Goal: Task Accomplishment & Management: Use online tool/utility

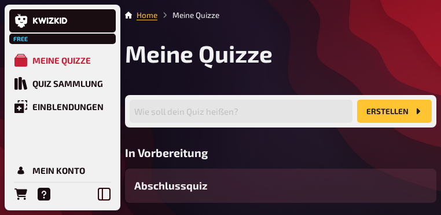
click at [183, 15] on li "Meine Quizze" at bounding box center [188, 15] width 62 height 12
click at [146, 16] on link "Home" at bounding box center [147, 14] width 21 height 9
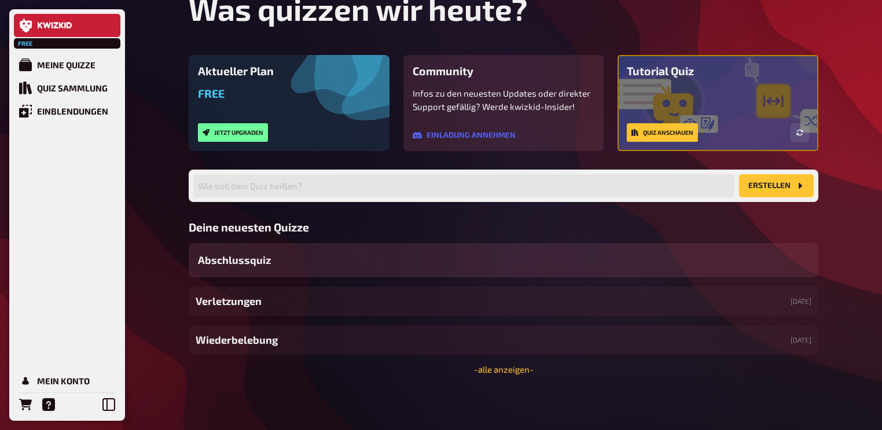
scroll to position [156, 0]
click at [441, 214] on link "- alle anzeigen -" at bounding box center [504, 369] width 60 height 10
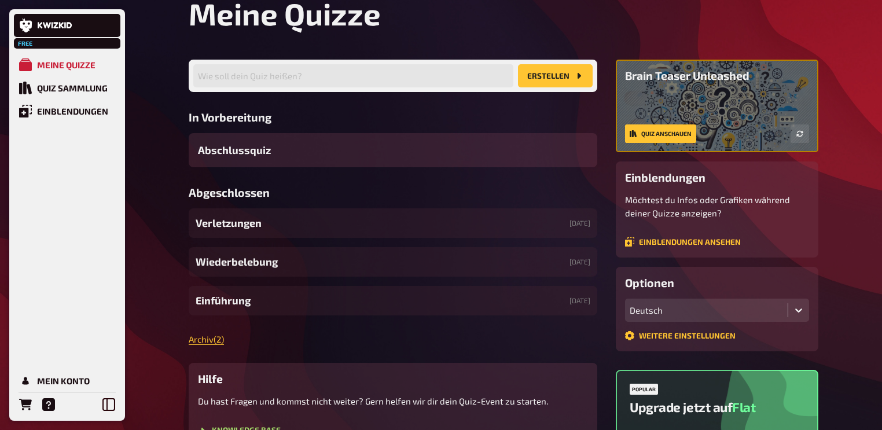
scroll to position [232, 0]
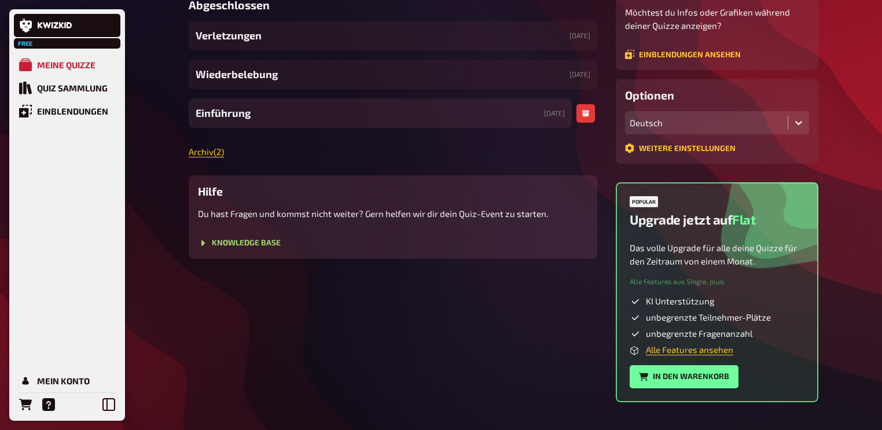
click at [357, 128] on div "Einführung 22.03.2024" at bounding box center [380, 113] width 383 height 30
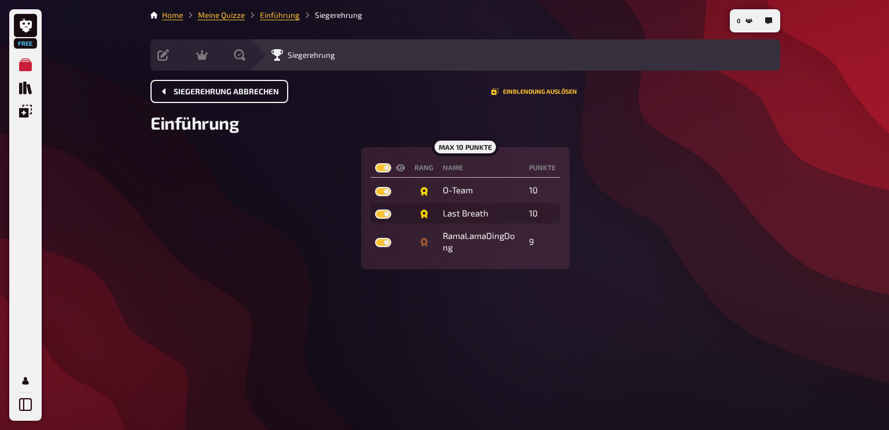
click at [203, 93] on span "Siegerehrung abbrechen" at bounding box center [226, 92] width 105 height 8
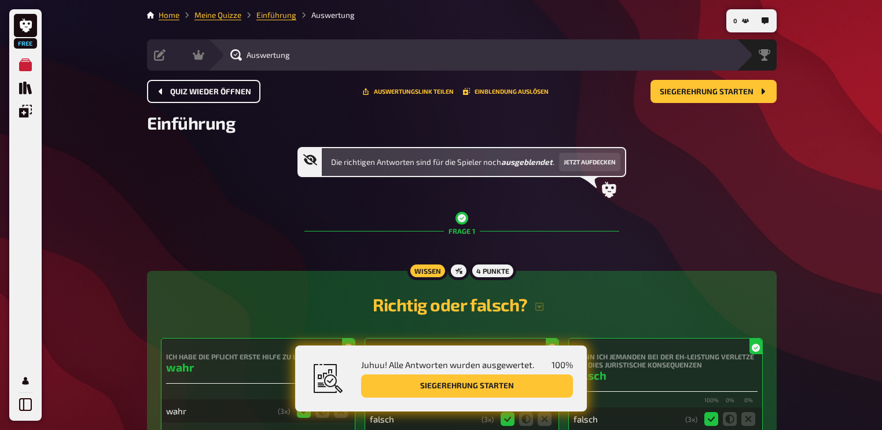
click at [204, 88] on span "Quiz wieder öffnen" at bounding box center [210, 92] width 81 height 8
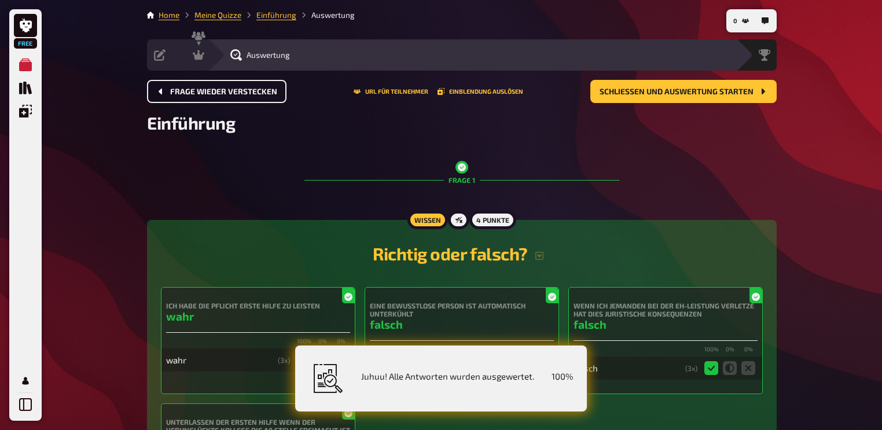
click at [204, 88] on span "Frage wieder verstecken" at bounding box center [223, 92] width 107 height 8
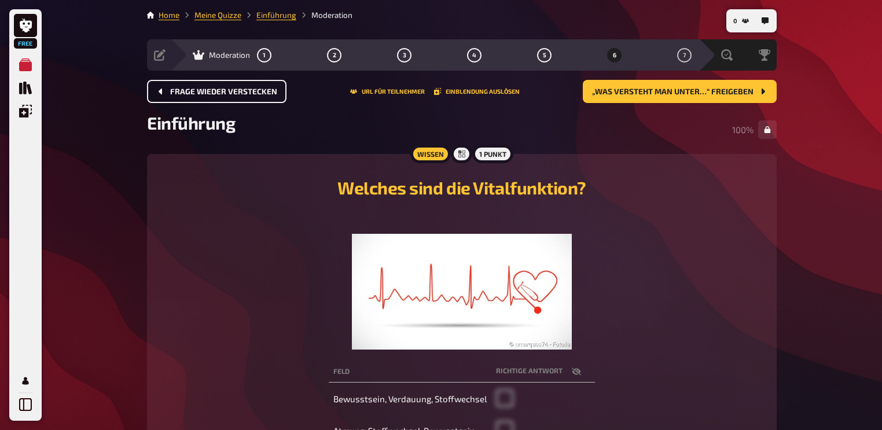
click at [204, 88] on span "Frage wieder verstecken" at bounding box center [223, 92] width 107 height 8
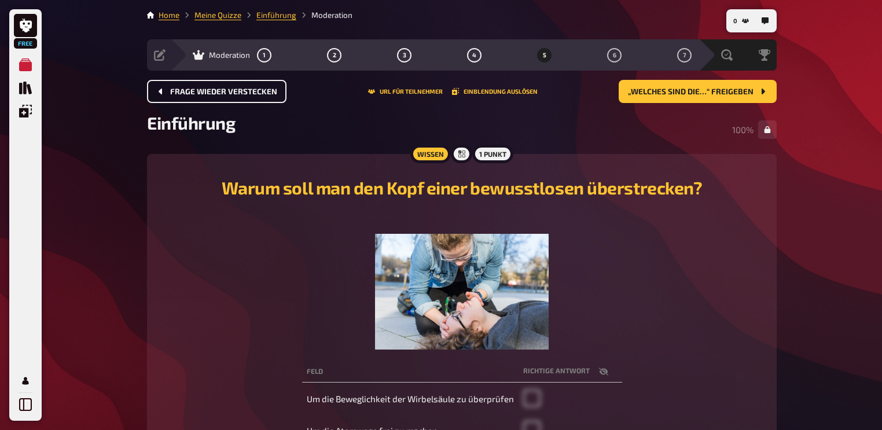
click at [204, 88] on span "Frage wieder verstecken" at bounding box center [223, 92] width 107 height 8
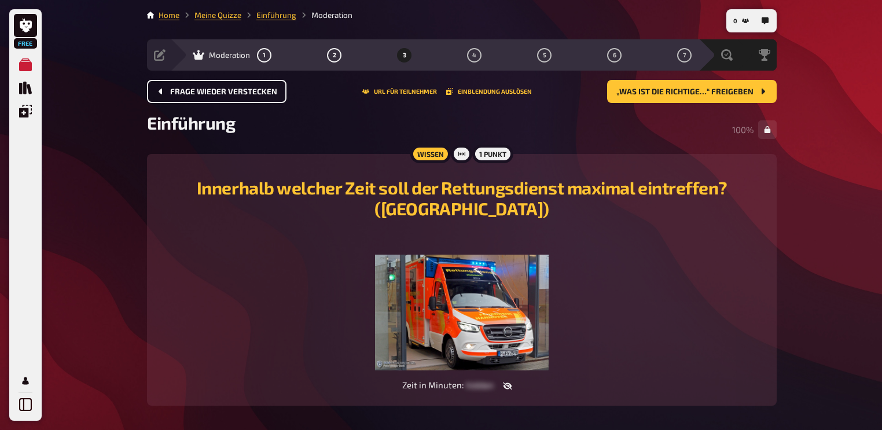
click at [204, 88] on span "Frage wieder verstecken" at bounding box center [223, 92] width 107 height 8
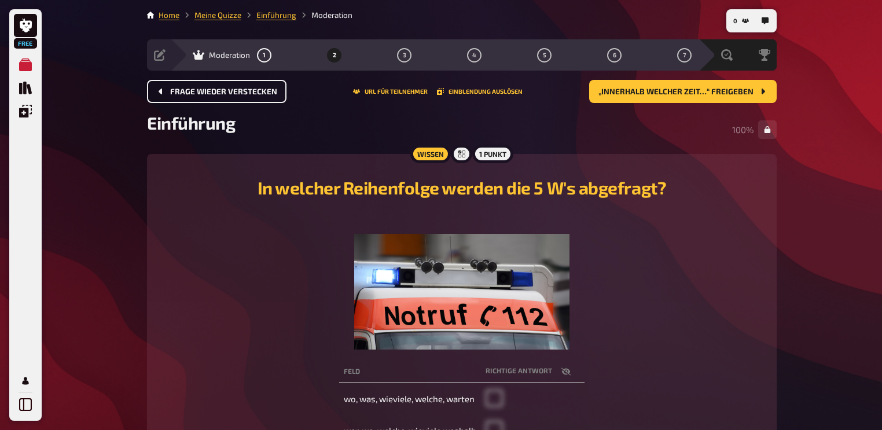
click at [204, 88] on span "Frage wieder verstecken" at bounding box center [223, 92] width 107 height 8
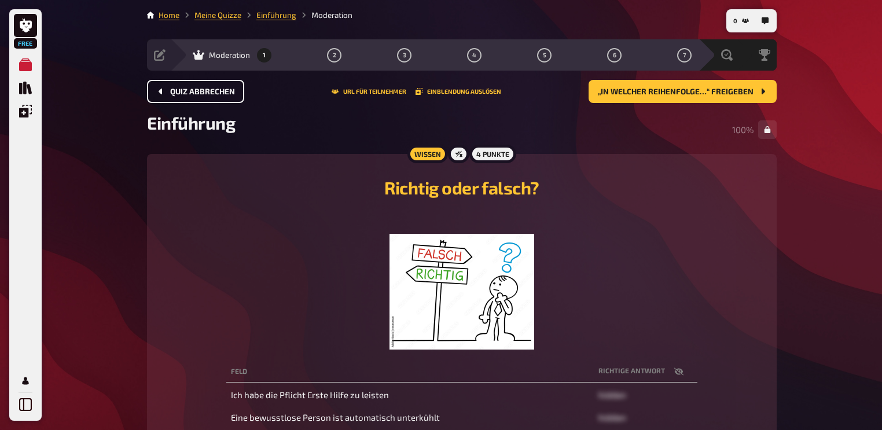
click at [204, 88] on span "Quiz abbrechen" at bounding box center [202, 92] width 65 height 8
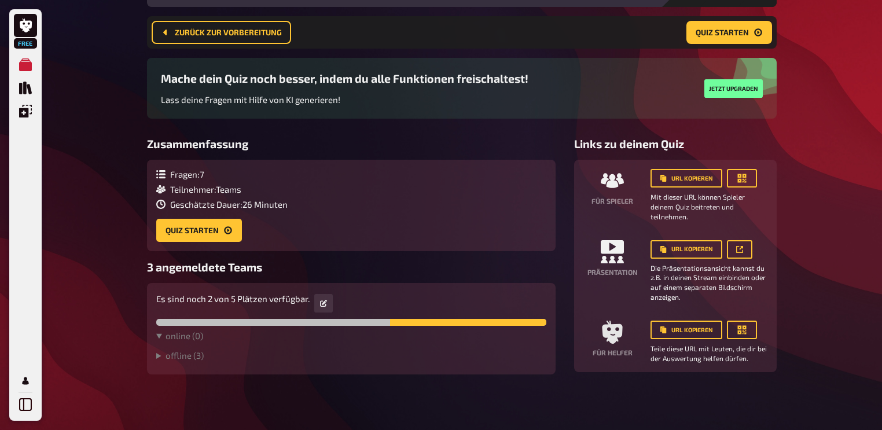
scroll to position [151, 0]
click at [192, 214] on summary "offline ( 3 )" at bounding box center [351, 355] width 390 height 10
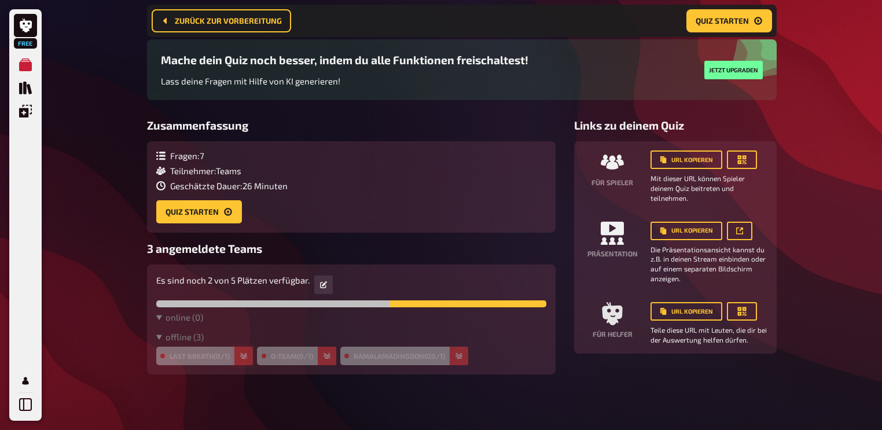
click at [249, 214] on button "button" at bounding box center [243, 356] width 19 height 19
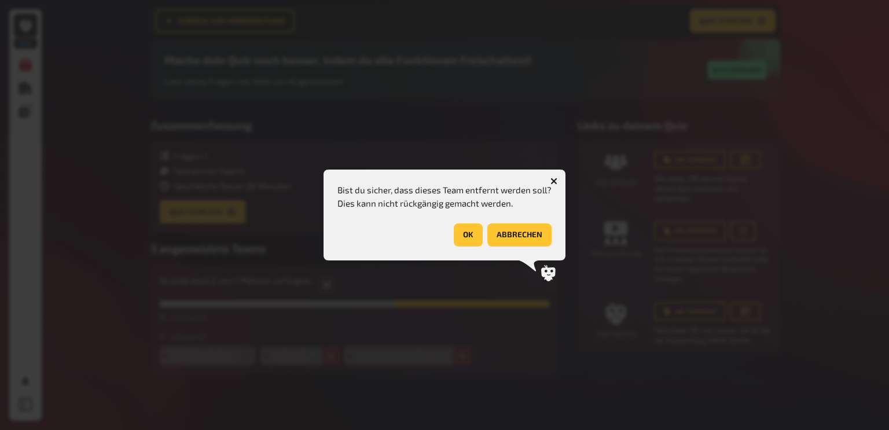
click at [441, 214] on button "OK" at bounding box center [468, 234] width 29 height 23
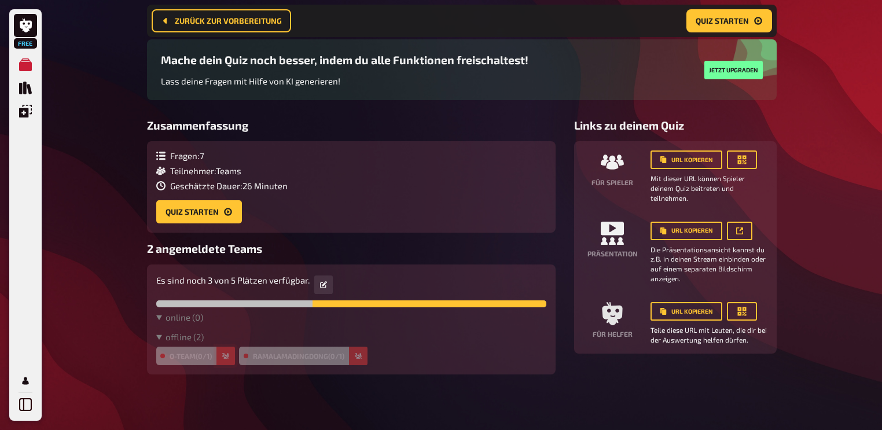
click at [229, 214] on icon "button" at bounding box center [225, 356] width 7 height 7
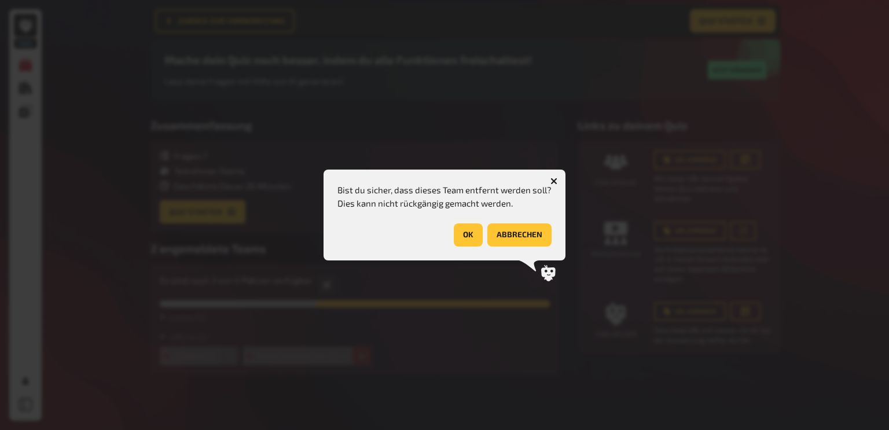
click at [441, 214] on button "OK" at bounding box center [468, 234] width 29 height 23
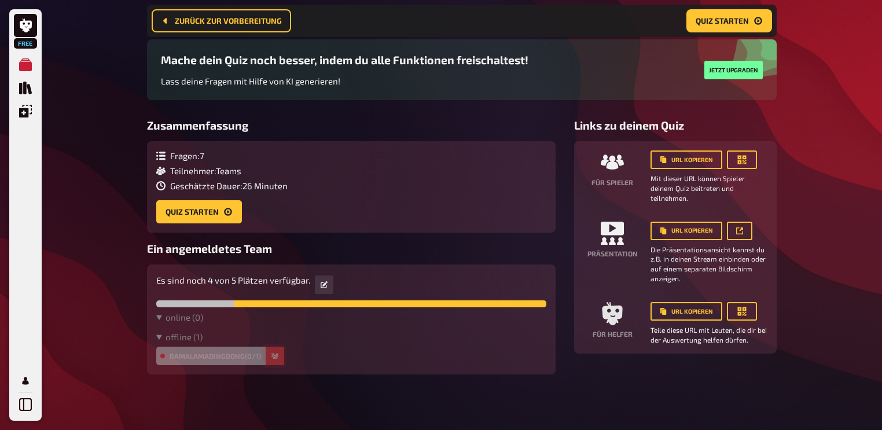
click at [284, 214] on button "button" at bounding box center [275, 356] width 19 height 19
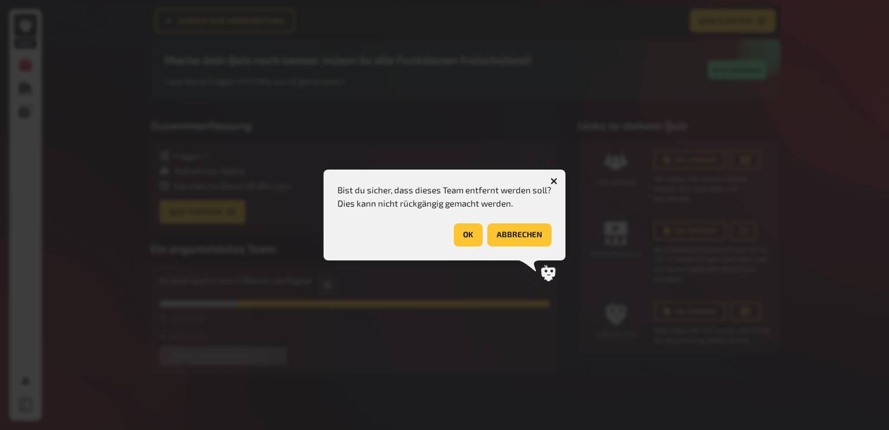
click at [441, 214] on button "OK" at bounding box center [468, 234] width 29 height 23
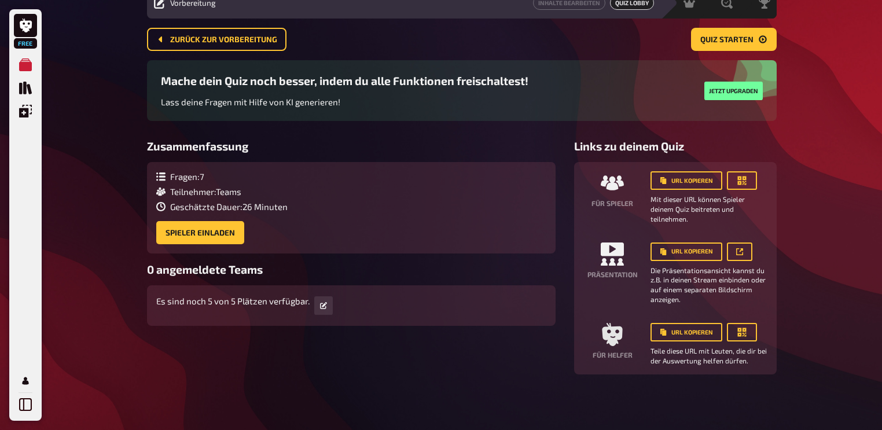
scroll to position [0, 0]
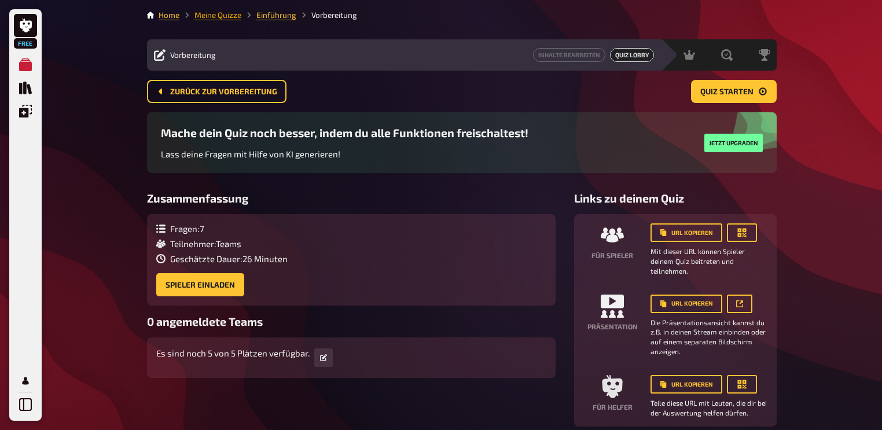
click at [227, 15] on link "Meine Quizze" at bounding box center [217, 14] width 47 height 9
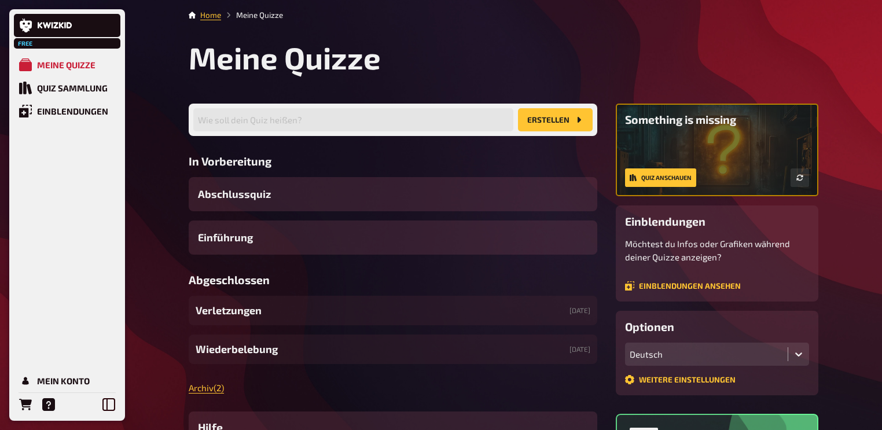
click at [326, 168] on h3 "In Vorbereitung" at bounding box center [393, 161] width 409 height 13
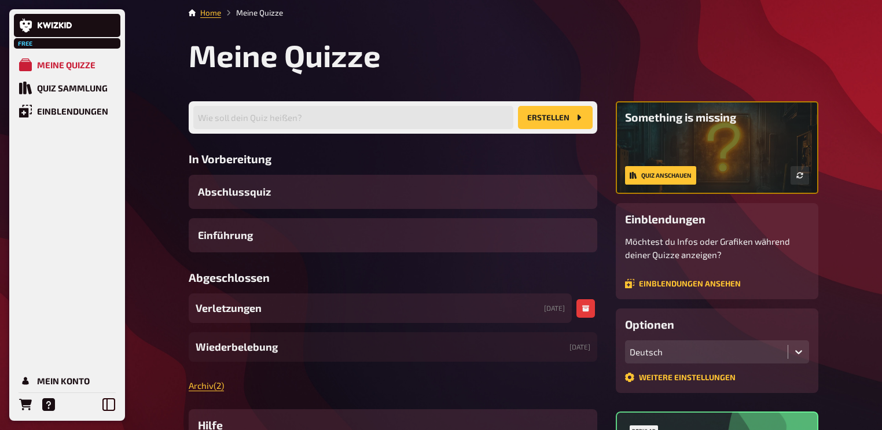
scroll to position [93, 0]
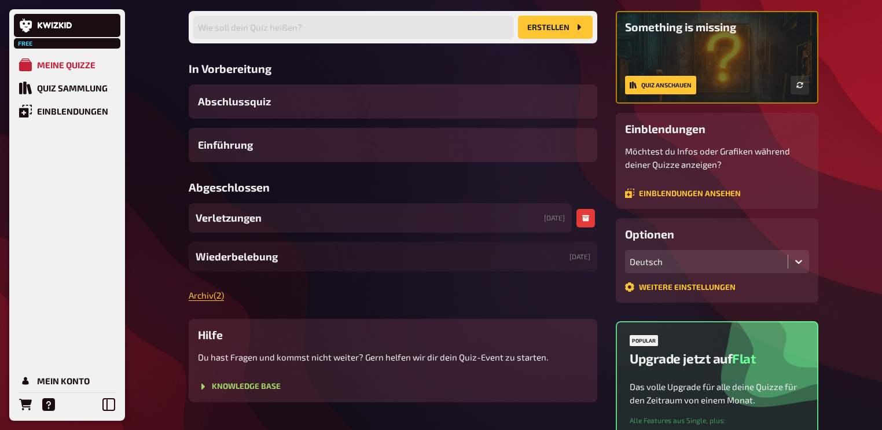
click at [285, 214] on div "Verletzungen 22.03.2024" at bounding box center [380, 218] width 383 height 30
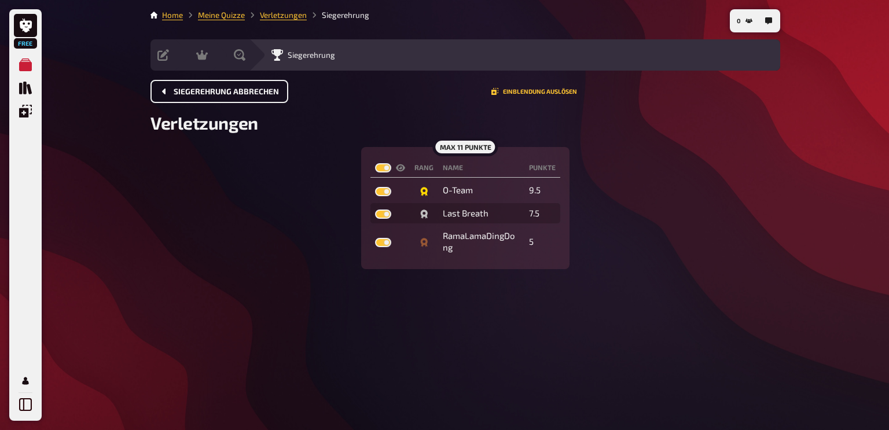
click at [181, 88] on span "Siegerehrung abbrechen" at bounding box center [226, 92] width 105 height 8
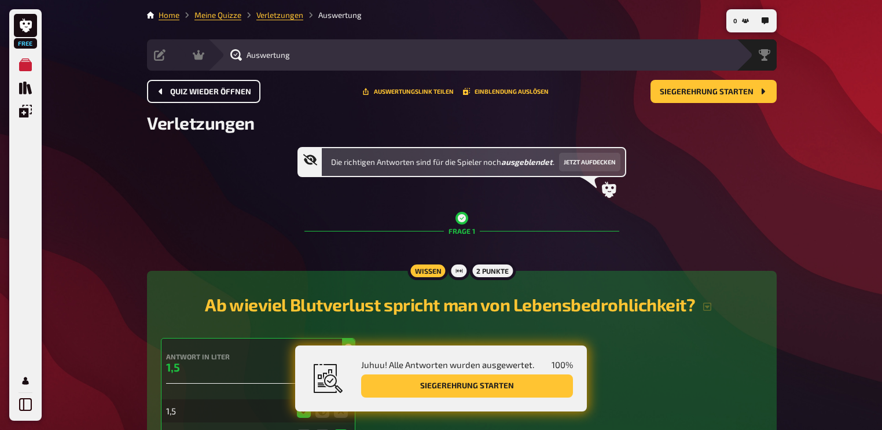
click at [181, 88] on span "Quiz wieder öffnen" at bounding box center [210, 92] width 81 height 8
click at [181, 87] on button "Quiz wieder öffnen" at bounding box center [203, 91] width 113 height 23
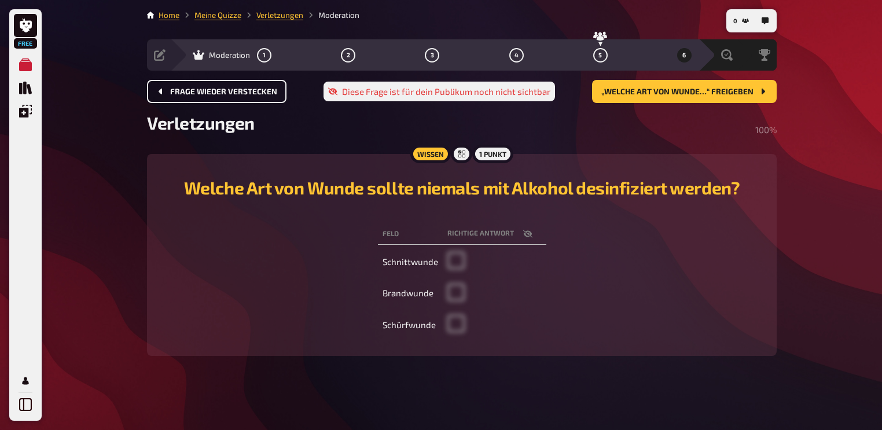
click at [181, 87] on button "Frage wieder verstecken" at bounding box center [217, 91] width 140 height 23
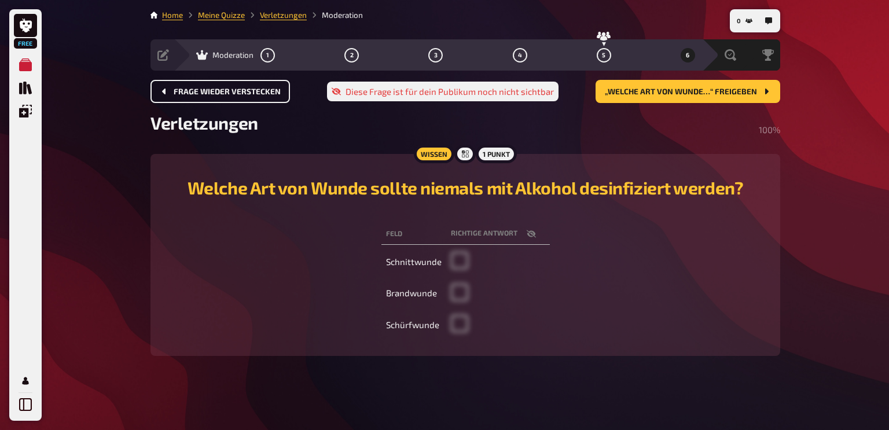
click at [181, 87] on button "Frage wieder verstecken" at bounding box center [221, 91] width 140 height 23
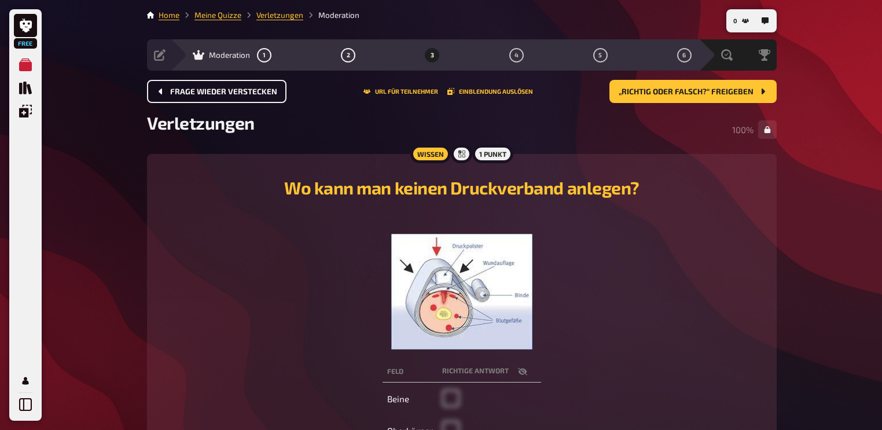
click at [181, 88] on span "Frage wieder verstecken" at bounding box center [223, 92] width 107 height 8
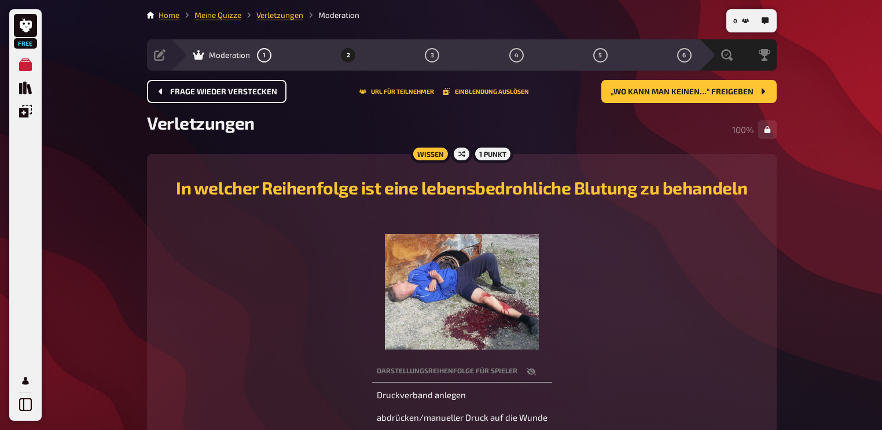
click at [183, 88] on span "Frage wieder verstecken" at bounding box center [223, 92] width 107 height 8
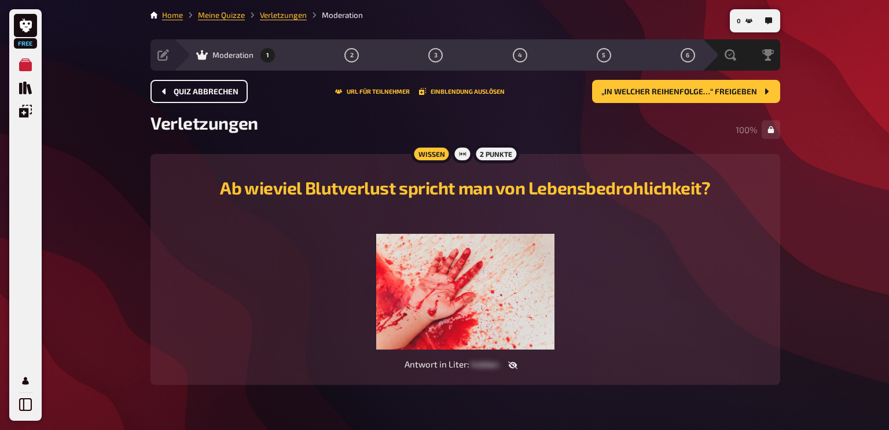
click at [183, 86] on button "Quiz abbrechen" at bounding box center [199, 91] width 97 height 23
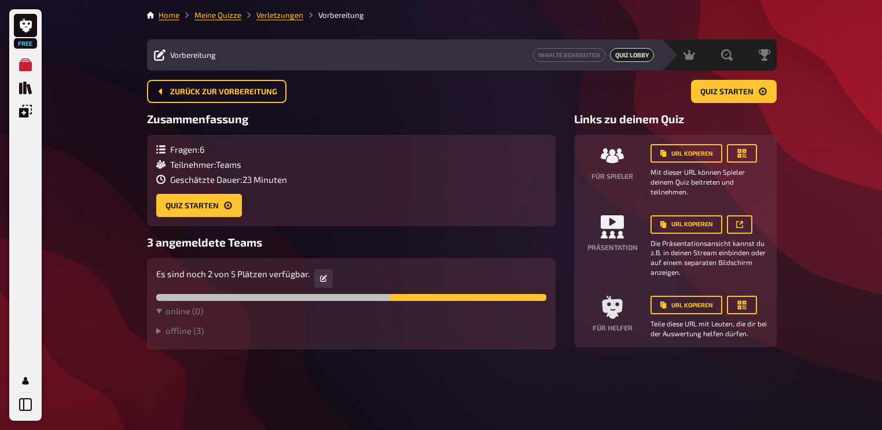
scroll to position [42, 0]
click at [183, 214] on summary "offline ( 3 )" at bounding box center [351, 330] width 390 height 10
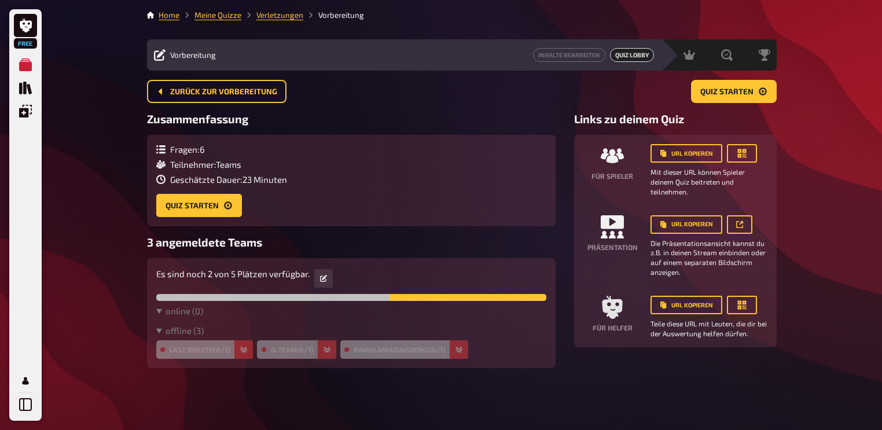
click at [329, 214] on icon "button" at bounding box center [327, 349] width 7 height 7
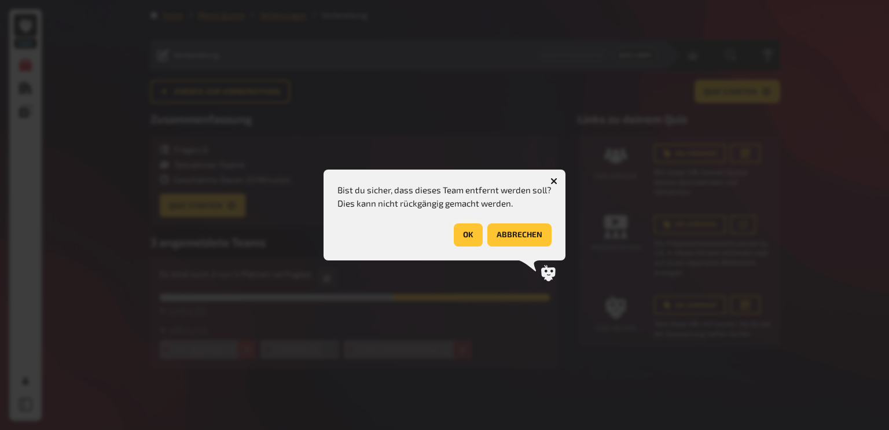
click at [441, 214] on button "OK" at bounding box center [468, 234] width 29 height 23
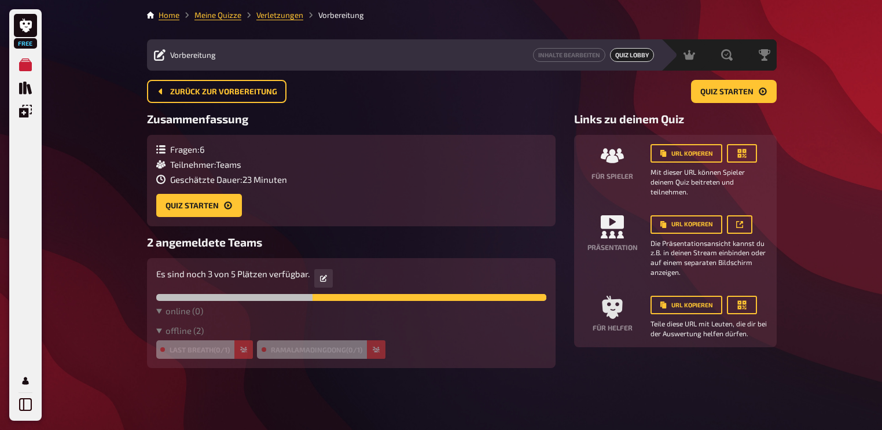
click at [247, 214] on p "Es sind noch 3 von 5 Plätzen verfügbar." at bounding box center [232, 273] width 153 height 13
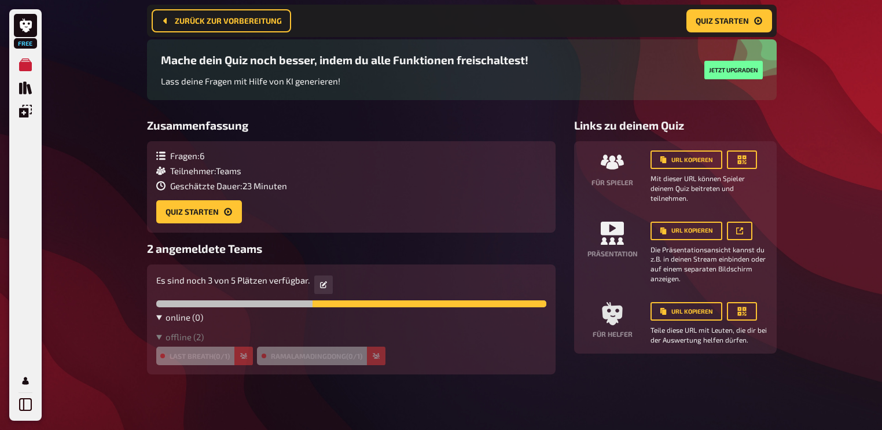
scroll to position [171, 0]
click at [251, 214] on button "button" at bounding box center [243, 356] width 19 height 19
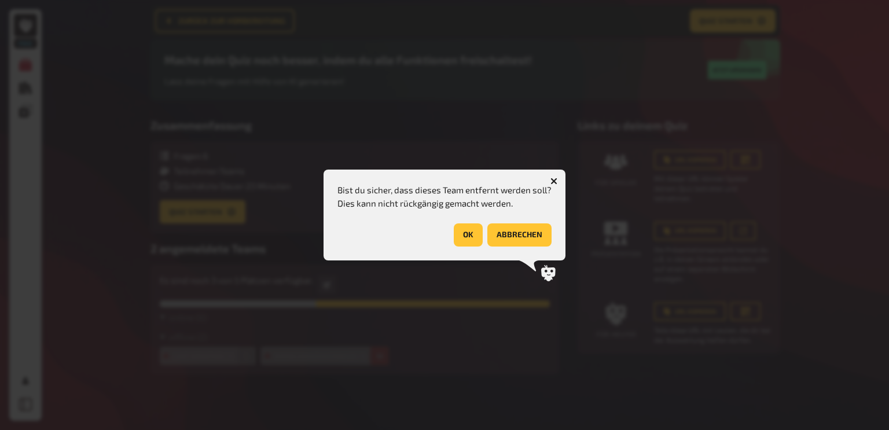
click at [441, 214] on button "OK" at bounding box center [468, 234] width 29 height 23
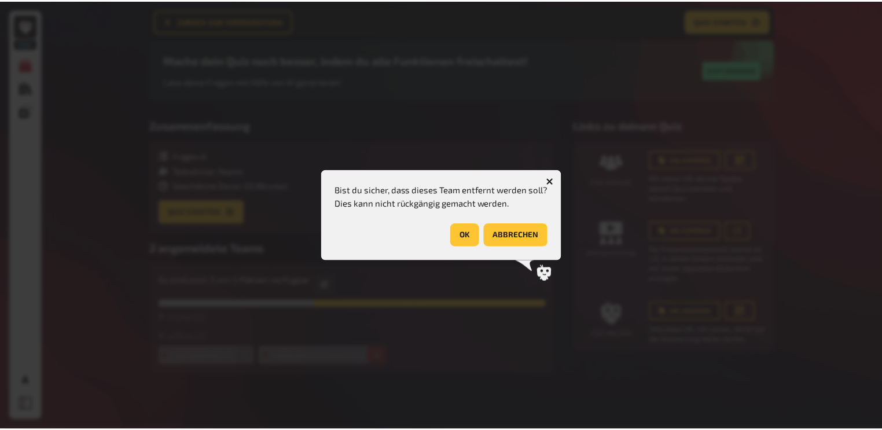
click at [370, 214] on button "button" at bounding box center [379, 356] width 19 height 19
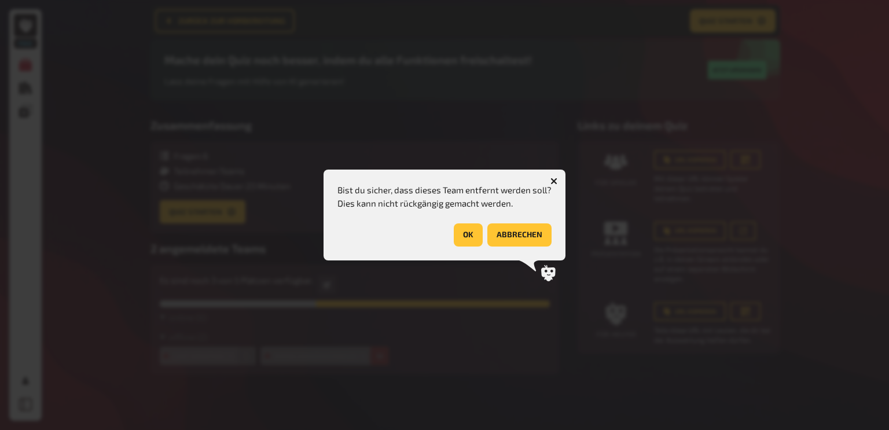
click at [441, 214] on button "OK" at bounding box center [468, 234] width 29 height 23
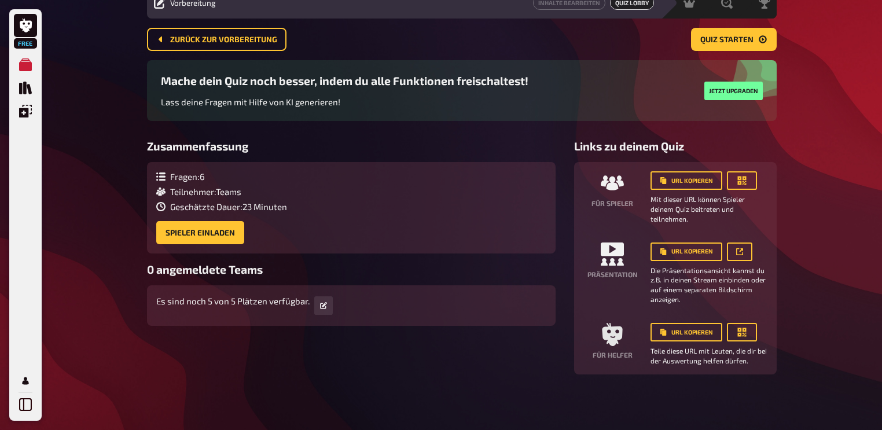
scroll to position [0, 0]
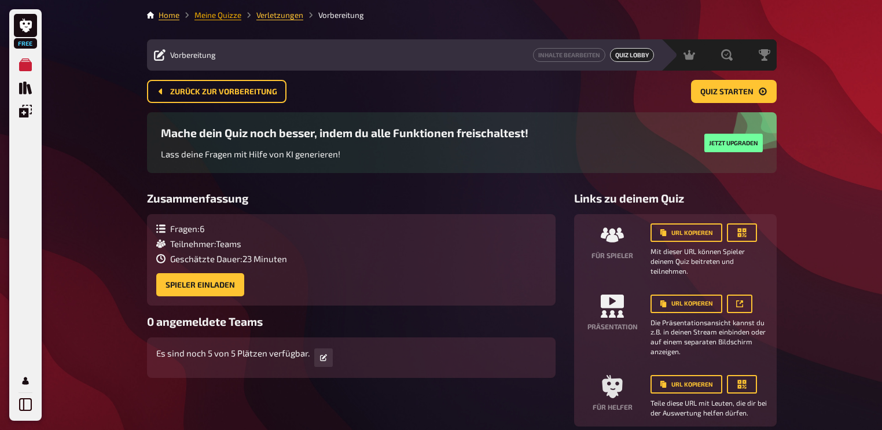
click at [219, 14] on link "Meine Quizze" at bounding box center [217, 14] width 47 height 9
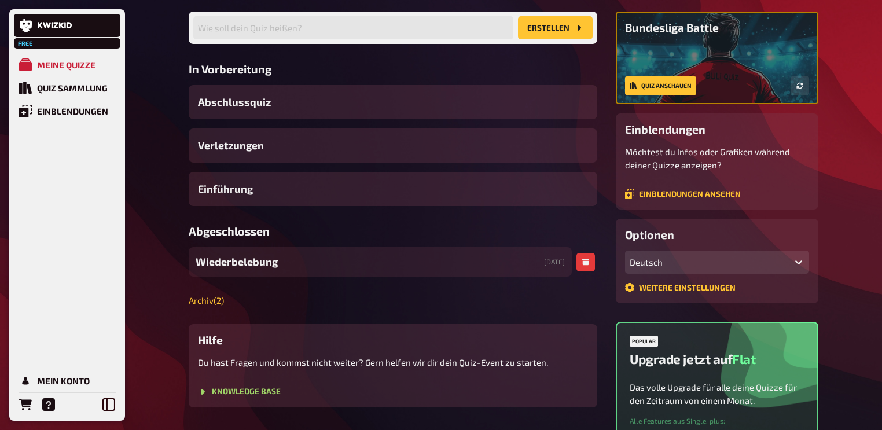
scroll to position [93, 0]
click at [324, 214] on div "Wiederbelebung 22.03.2024" at bounding box center [380, 262] width 383 height 30
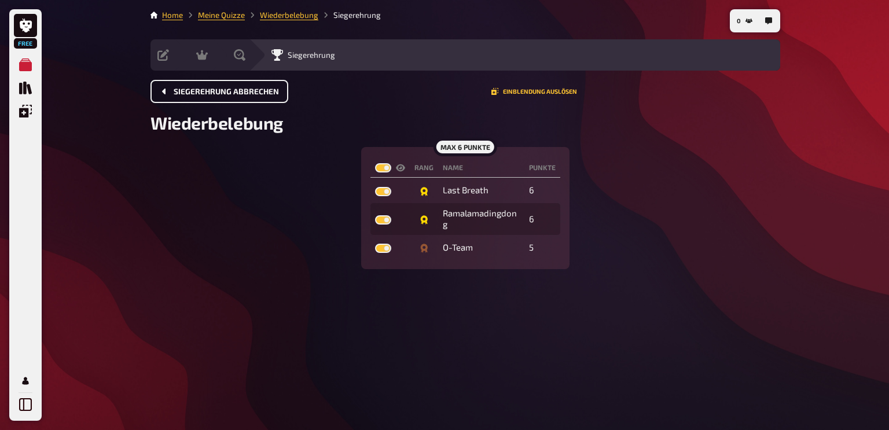
click at [232, 91] on span "Siegerehrung abbrechen" at bounding box center [226, 92] width 105 height 8
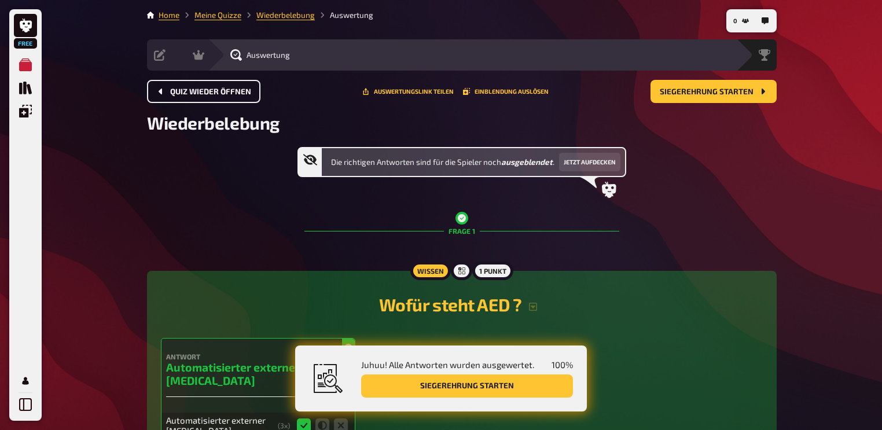
click at [225, 93] on span "Quiz wieder öffnen" at bounding box center [210, 92] width 81 height 8
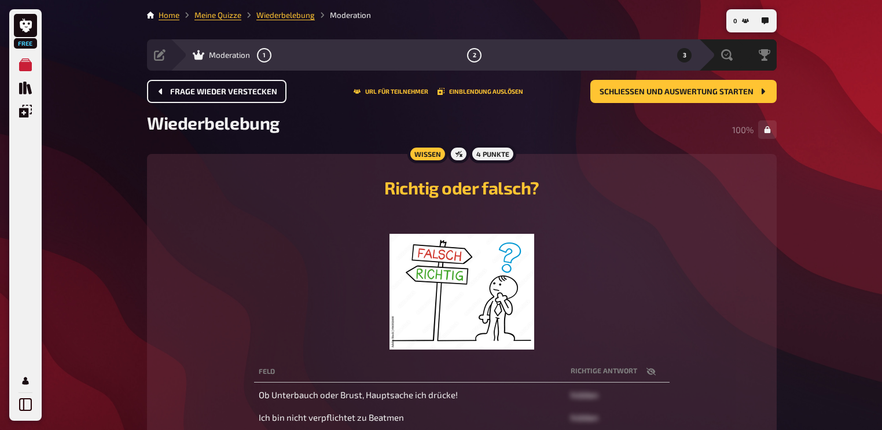
click at [225, 93] on span "Frage wieder verstecken" at bounding box center [223, 92] width 107 height 8
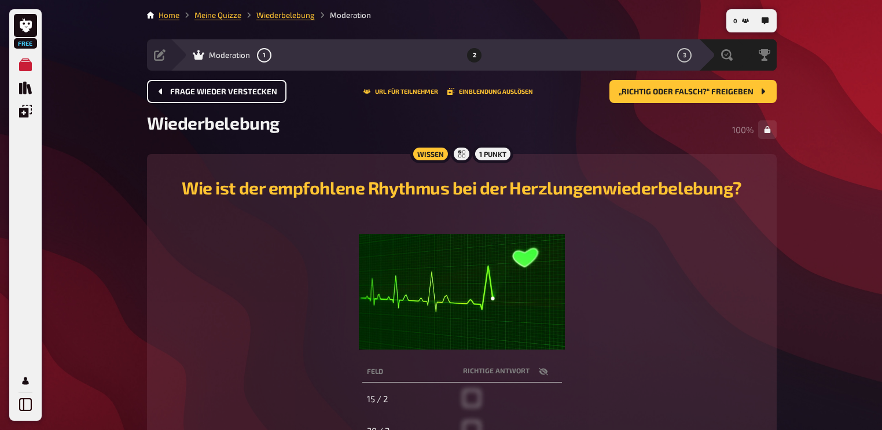
click at [225, 93] on span "Frage wieder verstecken" at bounding box center [223, 92] width 107 height 8
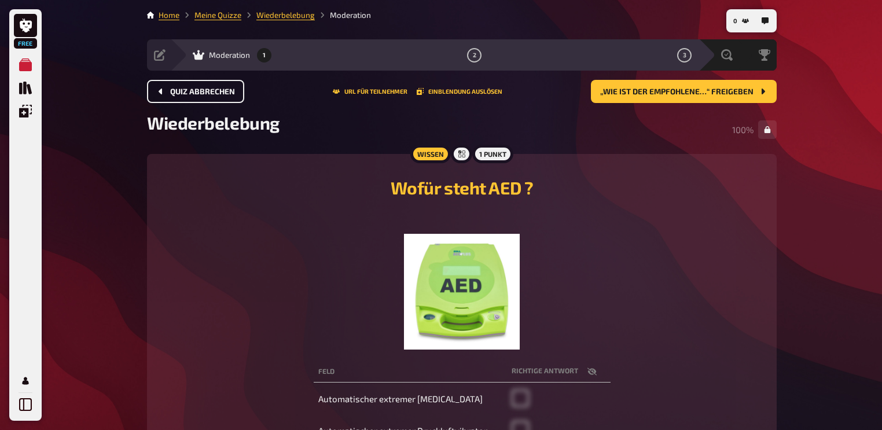
click at [225, 93] on span "Quiz abbrechen" at bounding box center [202, 92] width 65 height 8
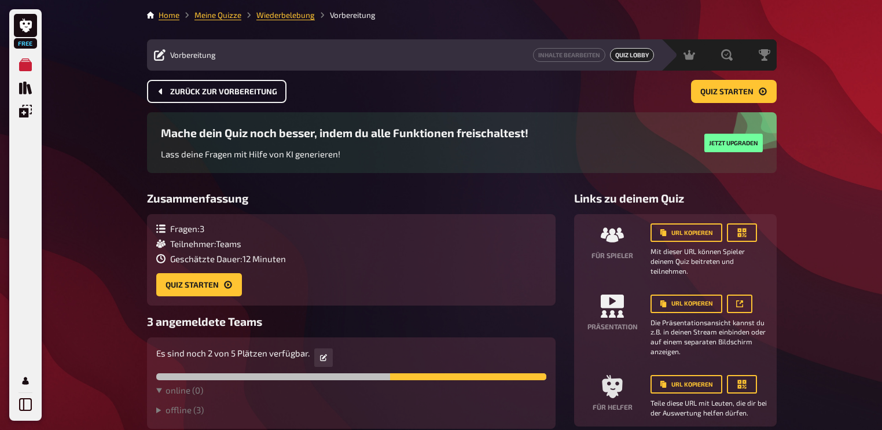
click at [225, 93] on span "Zurück zur Vorbereitung" at bounding box center [223, 92] width 107 height 8
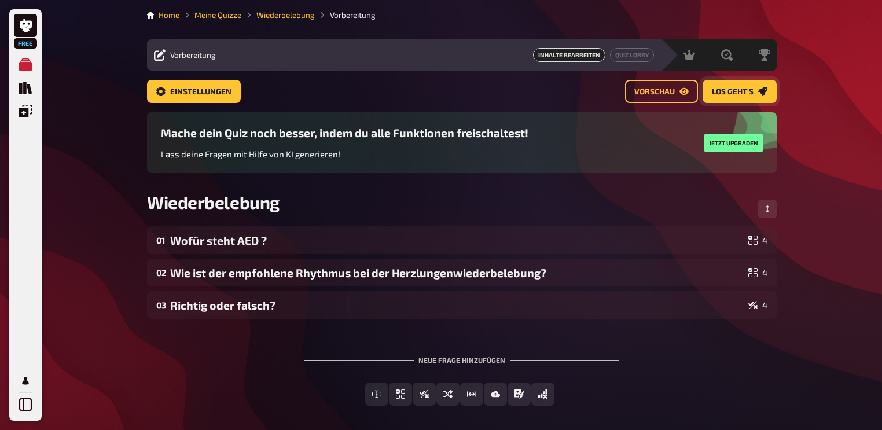
click at [441, 82] on link "Los geht's" at bounding box center [740, 91] width 74 height 23
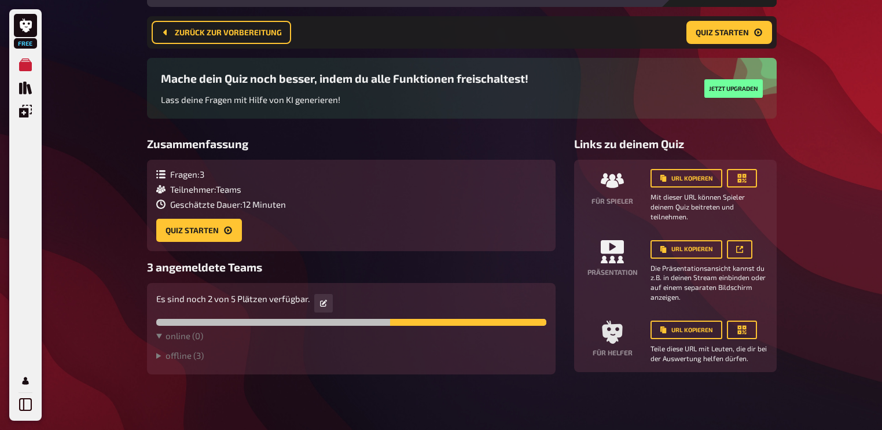
scroll to position [151, 0]
click at [177, 214] on summary "offline ( 3 )" at bounding box center [351, 355] width 390 height 10
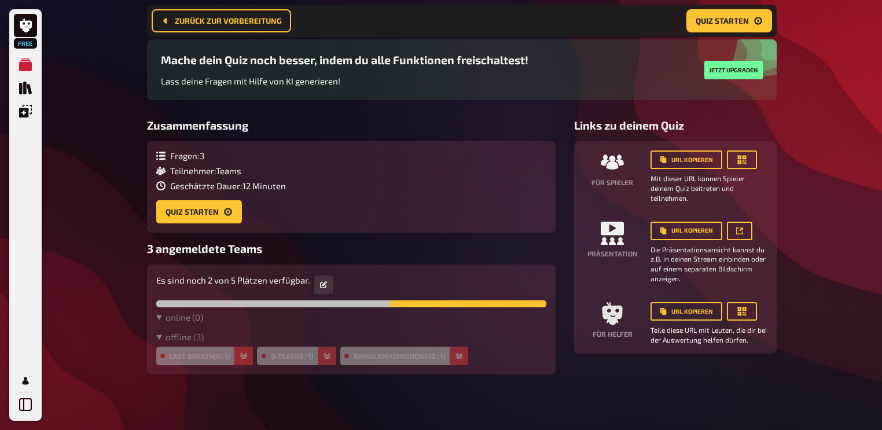
click at [237, 214] on button "button" at bounding box center [243, 356] width 19 height 19
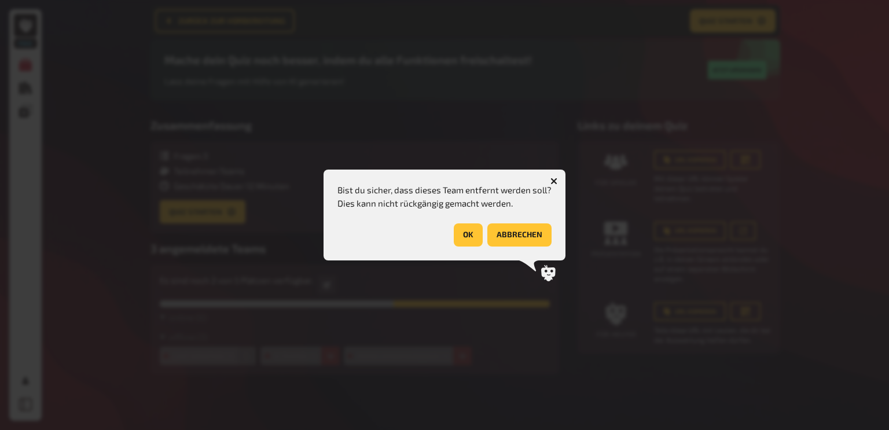
click at [441, 214] on div "OK abbrechen" at bounding box center [444, 234] width 214 height 23
click at [441, 214] on button "OK" at bounding box center [468, 234] width 29 height 23
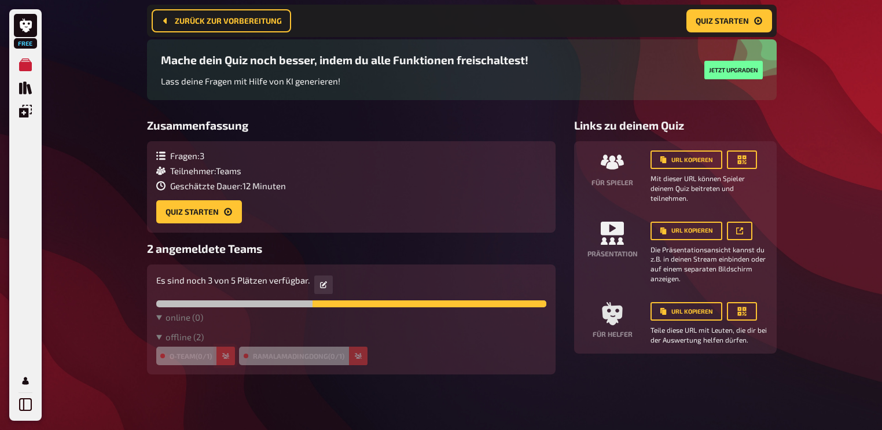
click at [225, 214] on icon "button" at bounding box center [225, 356] width 7 height 6
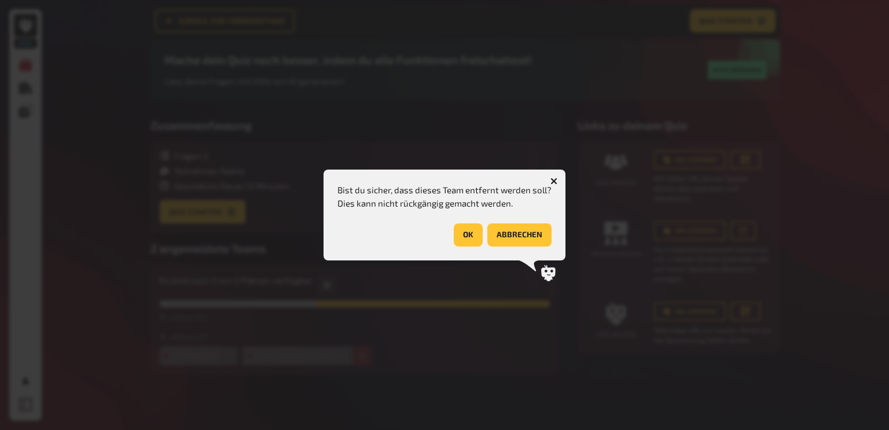
drag, startPoint x: 464, startPoint y: 229, endPoint x: 446, endPoint y: 259, distance: 35.5
click at [441, 214] on button "OK" at bounding box center [468, 234] width 29 height 23
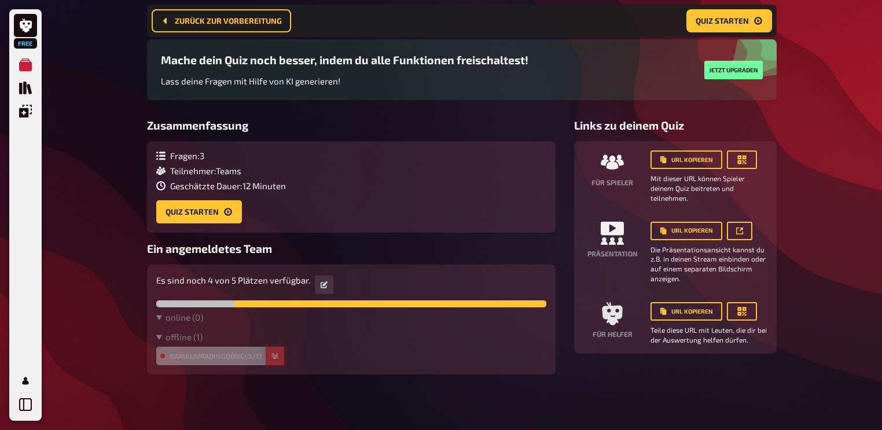
click at [276, 214] on icon "button" at bounding box center [274, 356] width 7 height 6
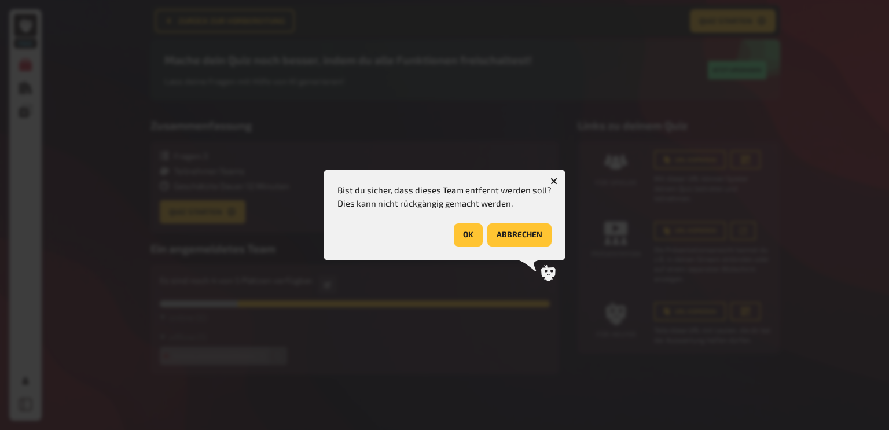
click at [441, 214] on button "OK" at bounding box center [468, 234] width 29 height 23
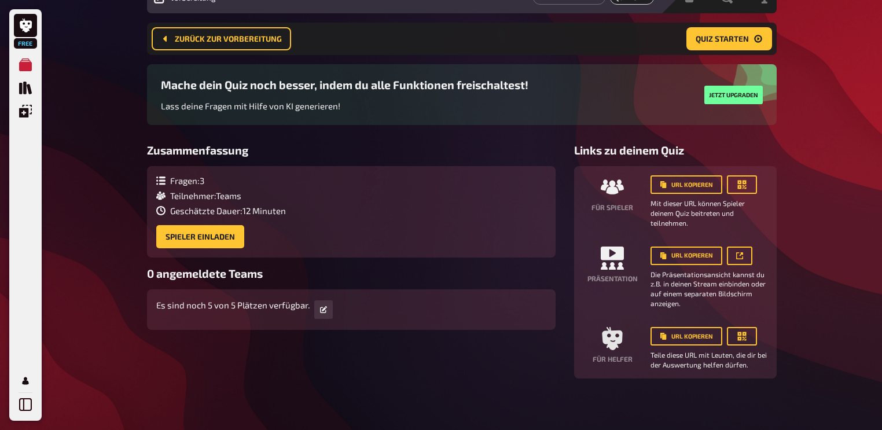
scroll to position [0, 0]
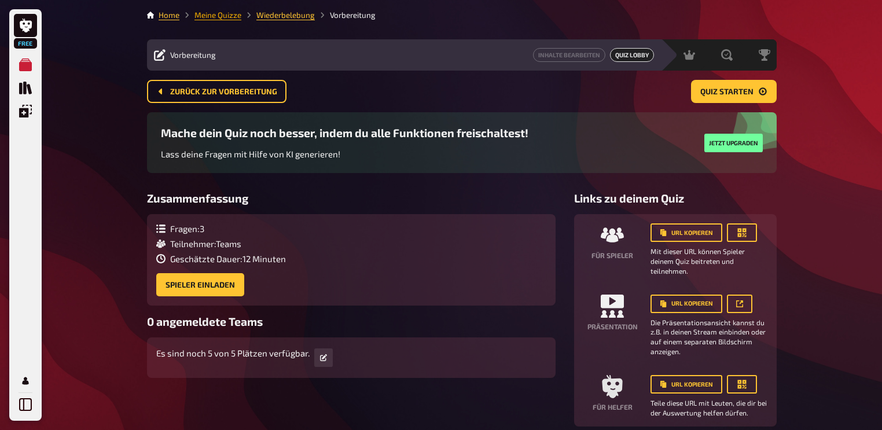
click at [215, 17] on link "Meine Quizze" at bounding box center [217, 14] width 47 height 9
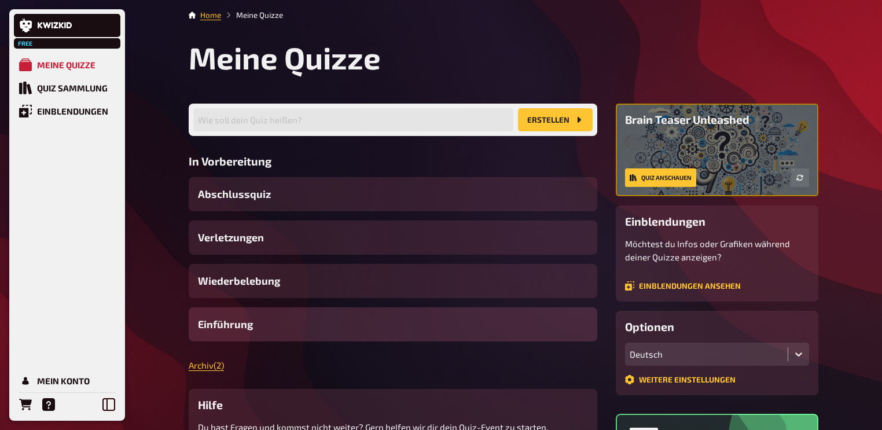
click at [258, 214] on div "Einführung" at bounding box center [393, 324] width 409 height 34
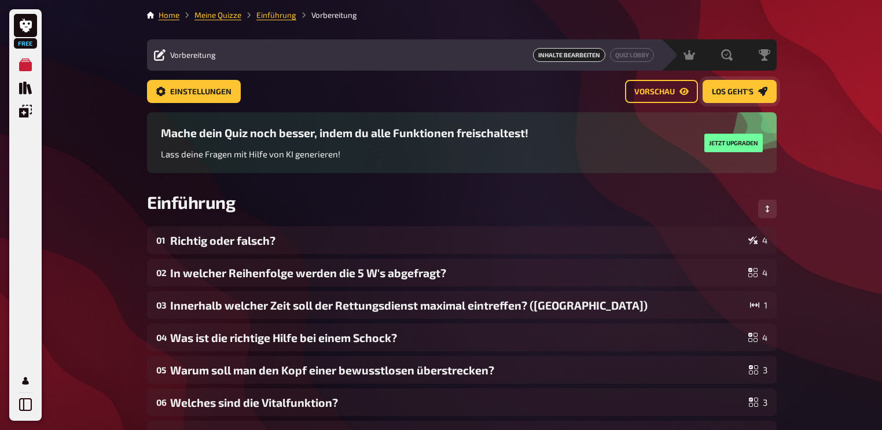
click at [441, 91] on span "Los geht's" at bounding box center [733, 92] width 42 height 8
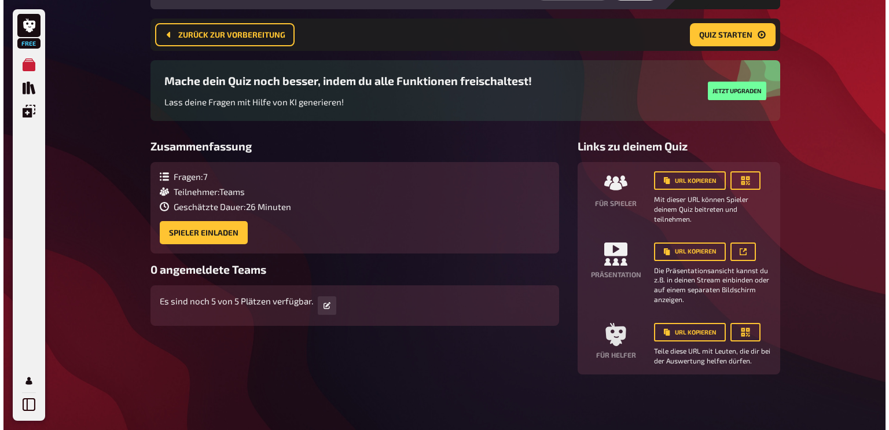
scroll to position [93, 0]
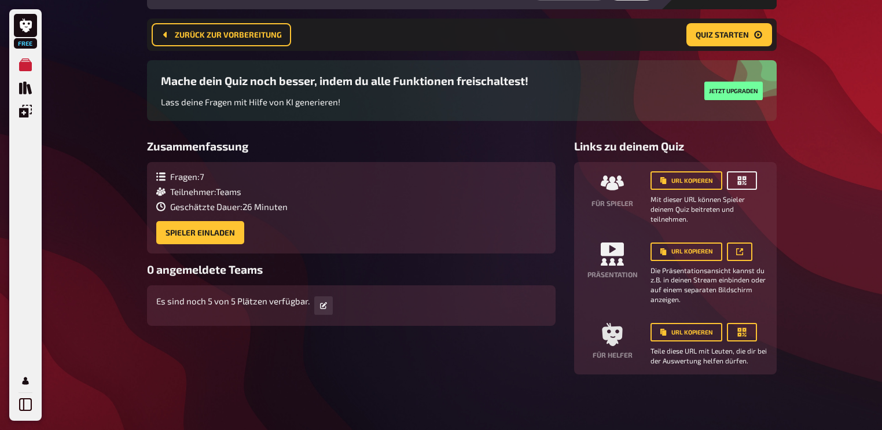
click at [441, 182] on button "button" at bounding box center [742, 180] width 30 height 19
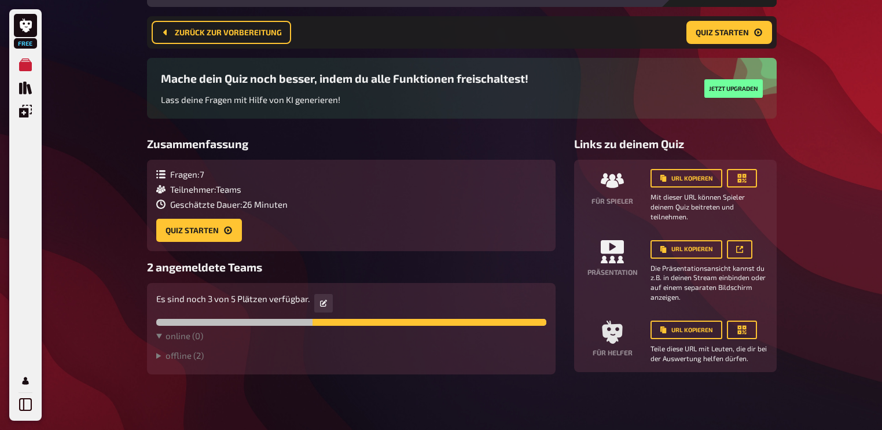
scroll to position [151, 0]
click at [185, 352] on summary "offline ( 2 )" at bounding box center [351, 355] width 390 height 10
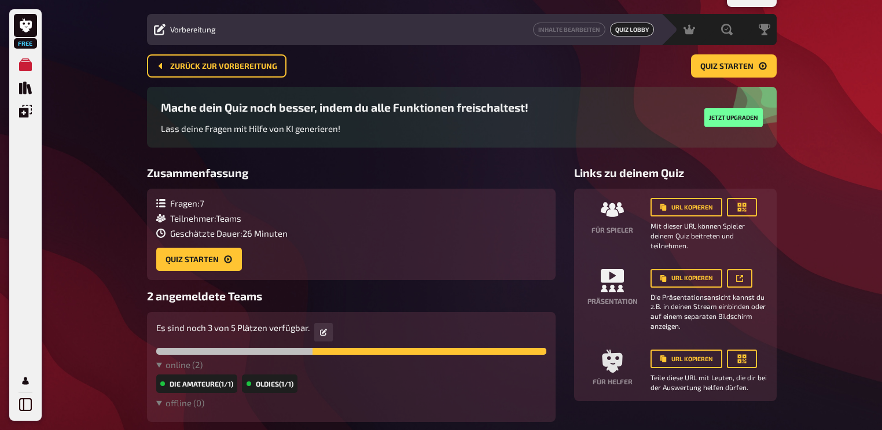
scroll to position [0, 0]
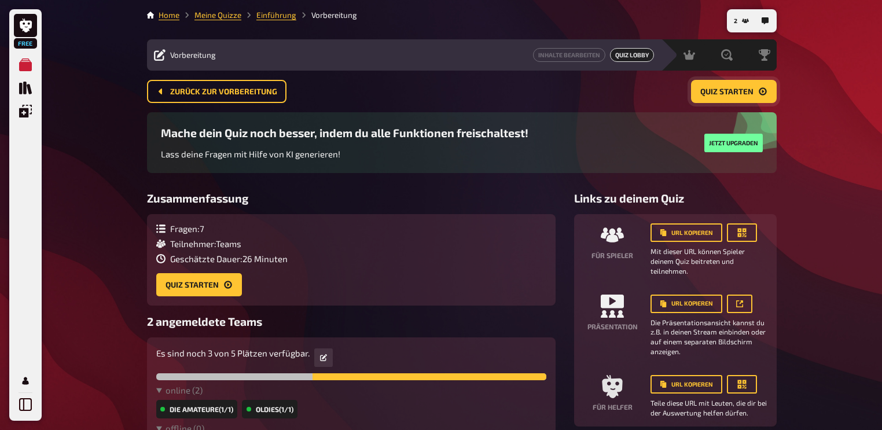
click at [727, 91] on span "Quiz starten" at bounding box center [726, 92] width 53 height 8
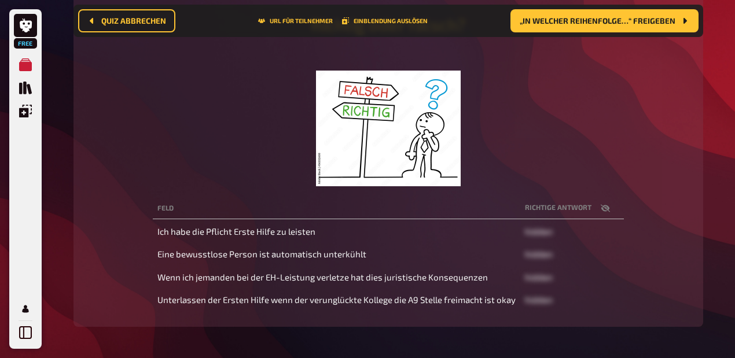
scroll to position [186, 0]
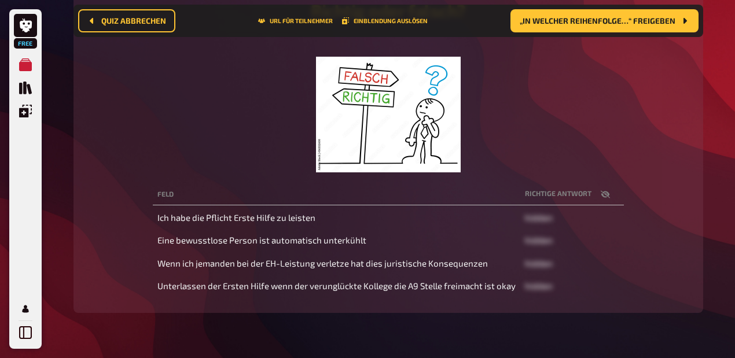
click at [646, 173] on div "﻿" at bounding box center [388, 104] width 602 height 138
click at [630, 28] on button "„In welcher Reihenfolge…“ freigeben" at bounding box center [605, 20] width 188 height 23
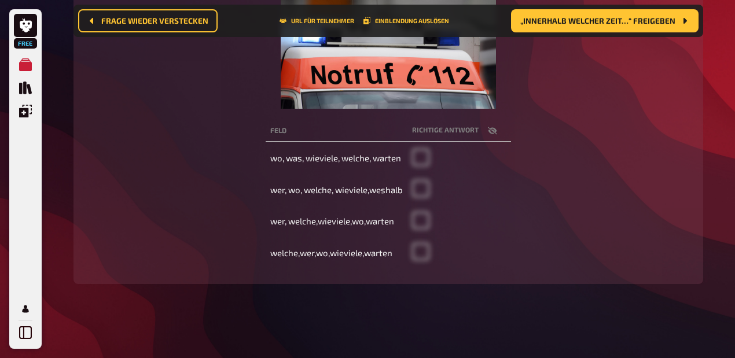
scroll to position [264, 0]
click at [641, 21] on span "„Innerhalb welcher Zeit…“ freigeben" at bounding box center [597, 21] width 155 height 8
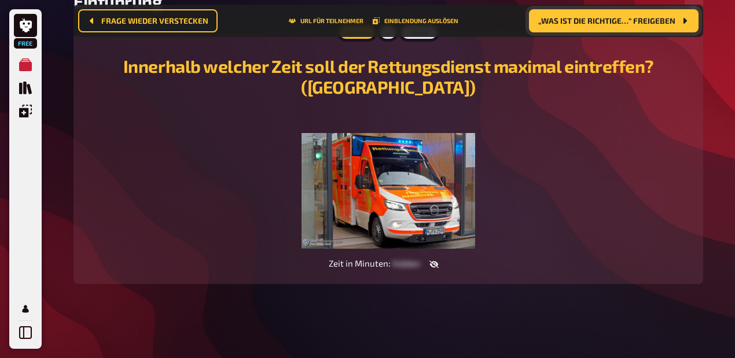
scroll to position [151, 0]
click at [668, 23] on span "„Was ist die richtige…“ freigeben" at bounding box center [606, 21] width 137 height 8
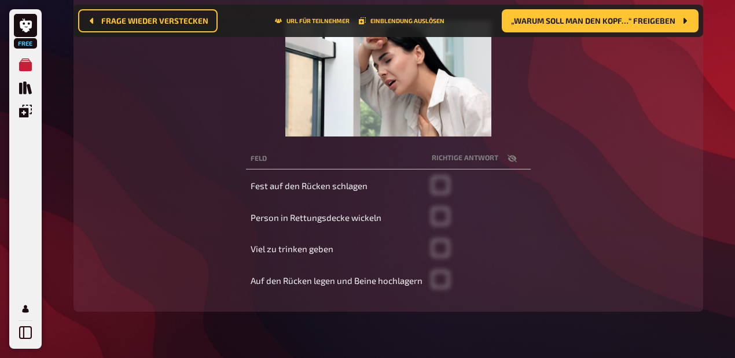
scroll to position [237, 0]
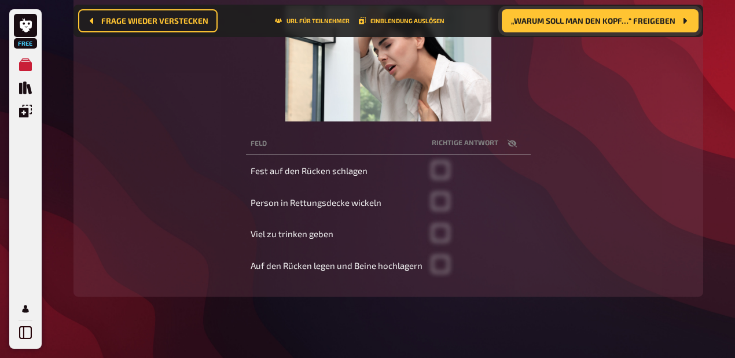
click at [616, 25] on button "„Warum soll man den Kopf…“ freigeben" at bounding box center [600, 20] width 197 height 23
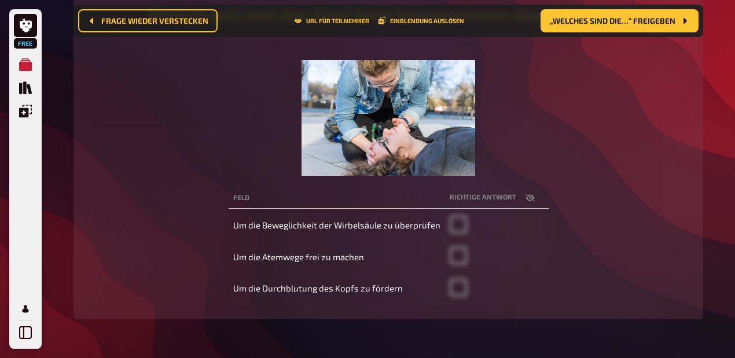
scroll to position [199, 0]
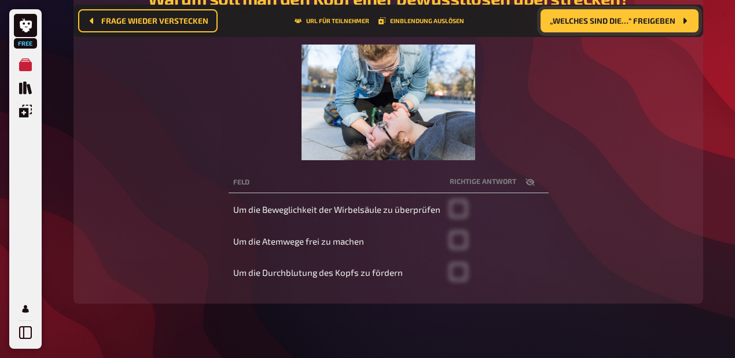
click at [624, 17] on span "„Welches sind die…“ freigeben" at bounding box center [613, 21] width 126 height 8
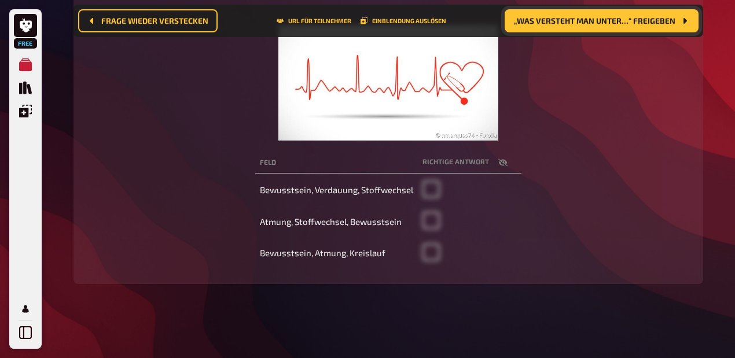
scroll to position [199, 0]
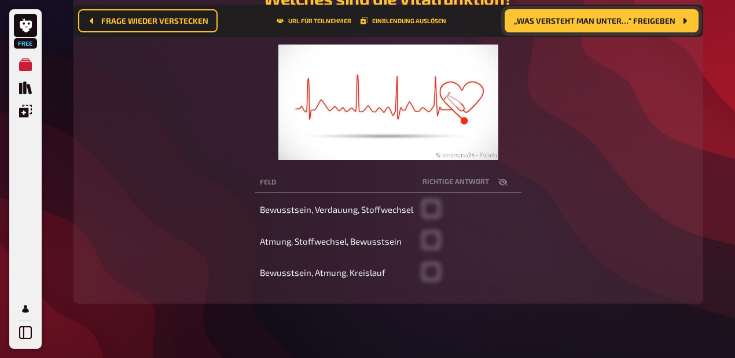
click at [594, 24] on span "„Was versteht man unter…“ freigeben" at bounding box center [595, 21] width 162 height 8
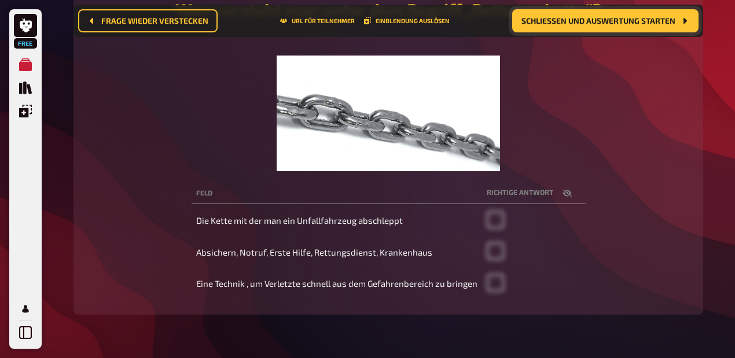
scroll to position [199, 0]
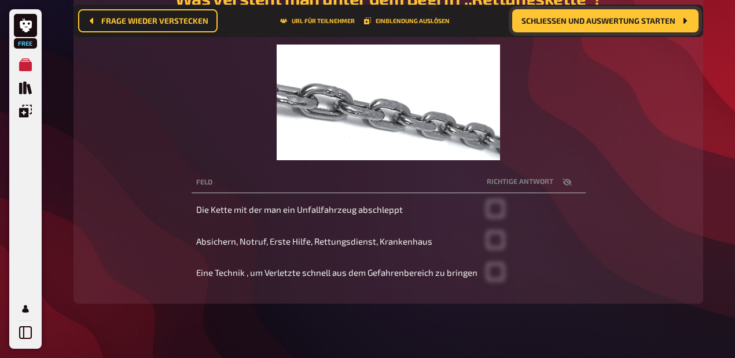
click at [553, 24] on span "Schließen und Auswertung starten" at bounding box center [599, 21] width 154 height 8
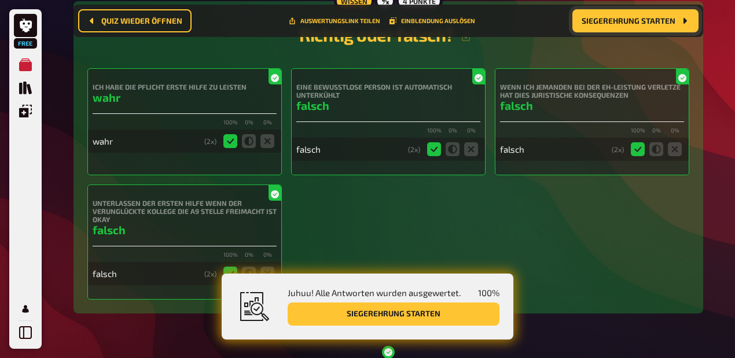
scroll to position [318, 0]
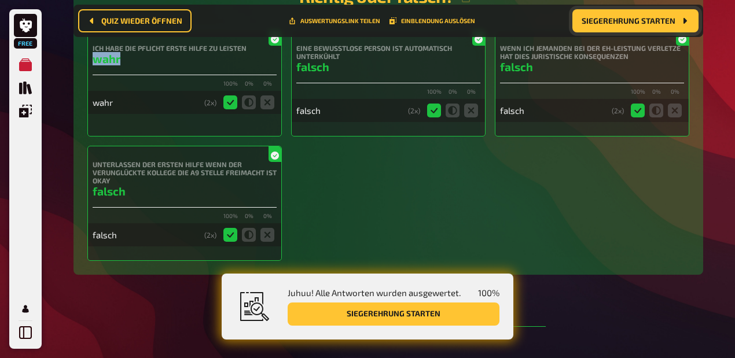
drag, startPoint x: 95, startPoint y: 111, endPoint x: 143, endPoint y: 113, distance: 48.1
click at [118, 65] on h3 "wahr" at bounding box center [185, 58] width 184 height 13
click at [144, 65] on h3 "wahr" at bounding box center [185, 58] width 184 height 13
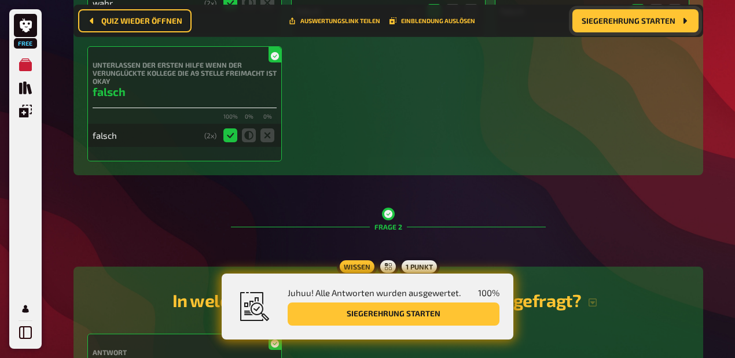
scroll to position [434, 0]
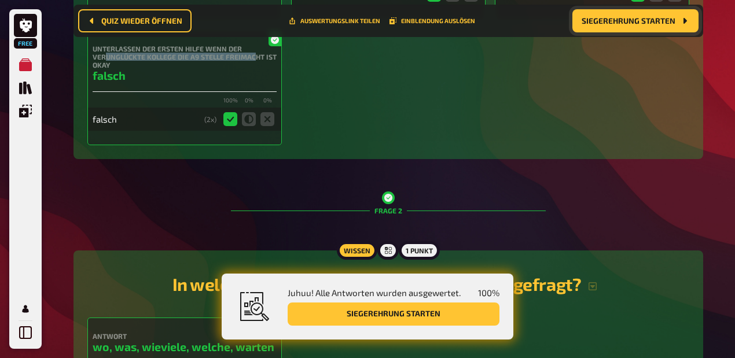
drag, startPoint x: 107, startPoint y: 132, endPoint x: 254, endPoint y: 134, distance: 147.6
click at [254, 69] on h4 "Unterlassen der Ersten Hilfe wenn der verunglückte Kollege die A9 Stelle freima…" at bounding box center [185, 57] width 184 height 24
click at [251, 82] on h3 "falsch" at bounding box center [185, 75] width 184 height 13
click at [367, 145] on div "Ich habe die Pflicht Erste Hilfe zu leisten wahr 100 % 0 % 0 % wahr ( 2 x) Eine…" at bounding box center [388, 30] width 602 height 232
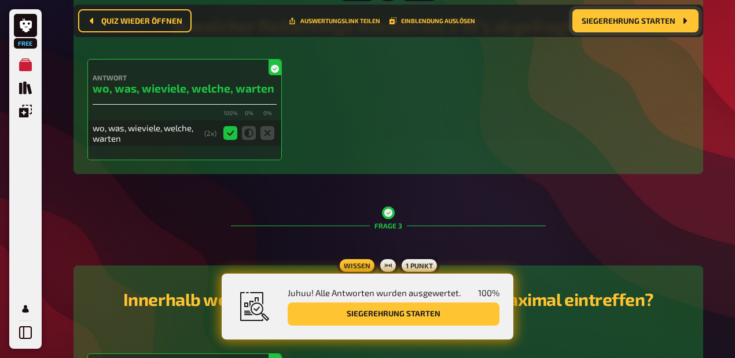
scroll to position [704, 0]
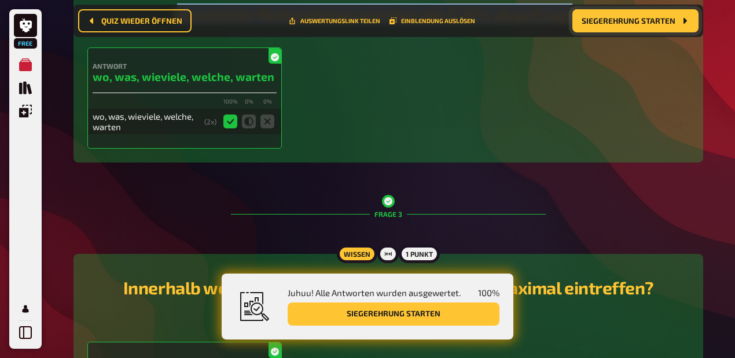
drag, startPoint x: 174, startPoint y: 132, endPoint x: 574, endPoint y: 136, distance: 400.6
click at [574, 24] on h2 "In welcher Reihenfolge werden die 5 W's abgefragt?" at bounding box center [388, 13] width 602 height 21
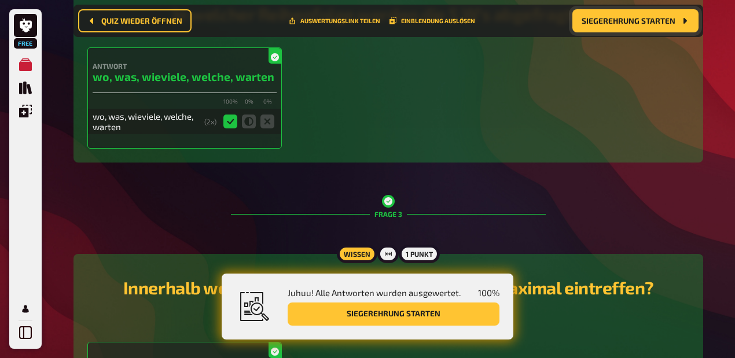
click at [588, 38] on div "In welcher Reihenfolge werden die 5 W's abgefragt?" at bounding box center [388, 16] width 602 height 44
drag, startPoint x: 93, startPoint y: 217, endPoint x: 111, endPoint y: 217, distance: 18.5
click at [111, 83] on h3 "wo, was, wieviele, welche, warten" at bounding box center [185, 76] width 184 height 13
click at [119, 83] on h3 "wo, was, wieviele, welche, warten" at bounding box center [185, 76] width 184 height 13
drag, startPoint x: 93, startPoint y: 219, endPoint x: 110, endPoint y: 216, distance: 17.5
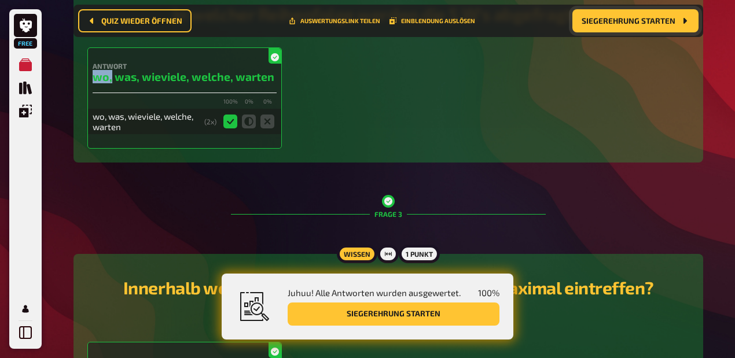
click at [110, 83] on h3 "wo, was, wieviele, welche, warten" at bounding box center [185, 76] width 184 height 13
click at [130, 70] on h4 "Antwort" at bounding box center [185, 66] width 184 height 8
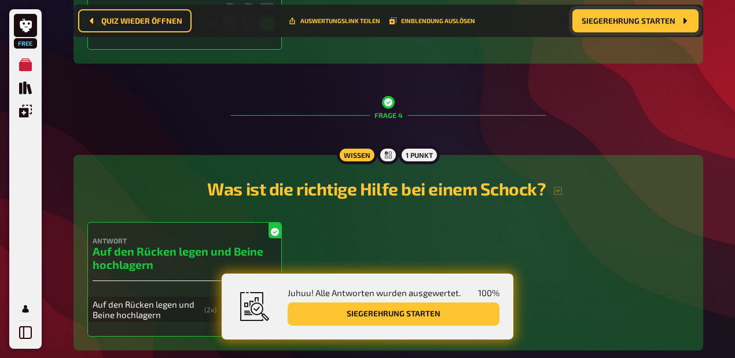
scroll to position [1051, 0]
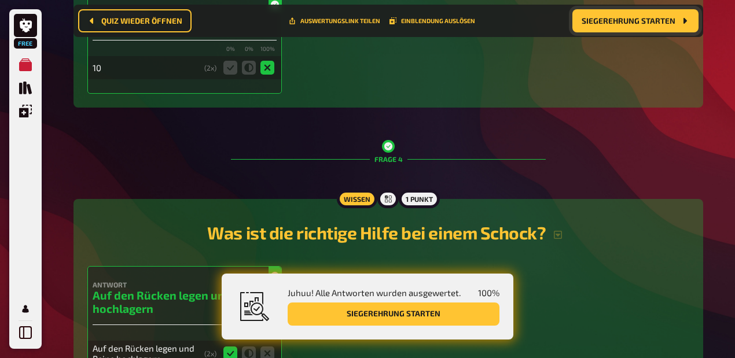
drag, startPoint x: 120, startPoint y: 118, endPoint x: 652, endPoint y: 119, distance: 532.0
drag, startPoint x: 102, startPoint y: 240, endPoint x: 96, endPoint y: 247, distance: 9.5
click at [96, 31] on h3 "15" at bounding box center [185, 23] width 184 height 13
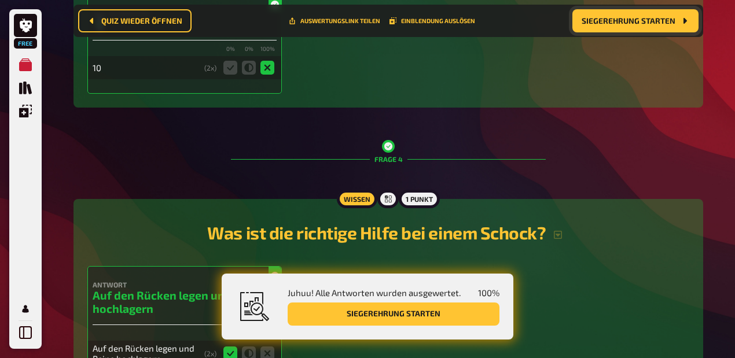
click at [104, 31] on h3 "15" at bounding box center [185, 23] width 184 height 13
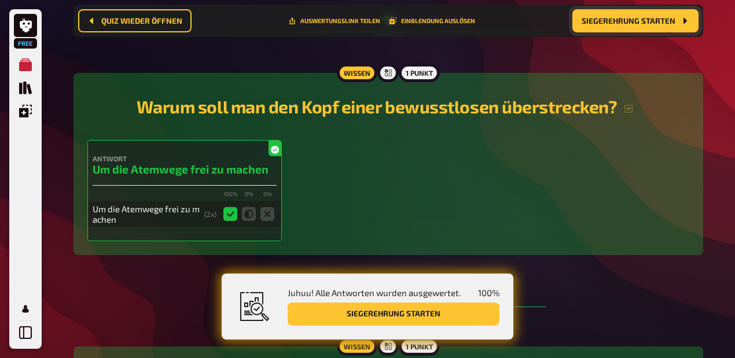
scroll to position [1476, 0]
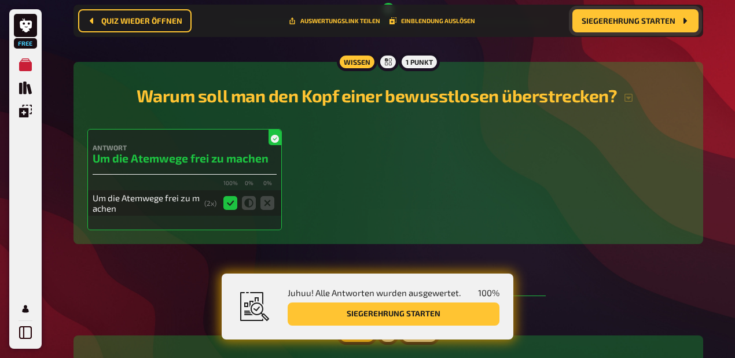
drag, startPoint x: 93, startPoint y: 159, endPoint x: 149, endPoint y: 158, distance: 56.2
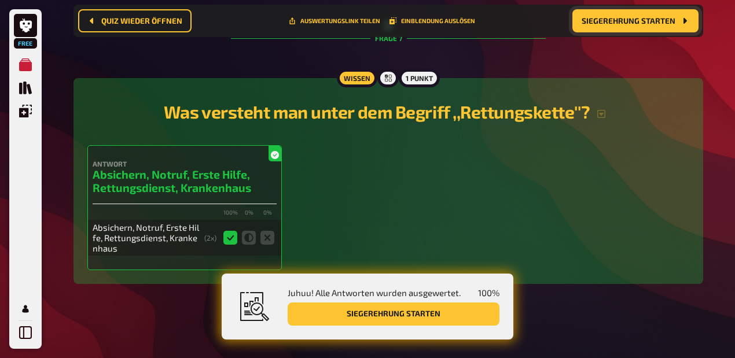
scroll to position [2498, 0]
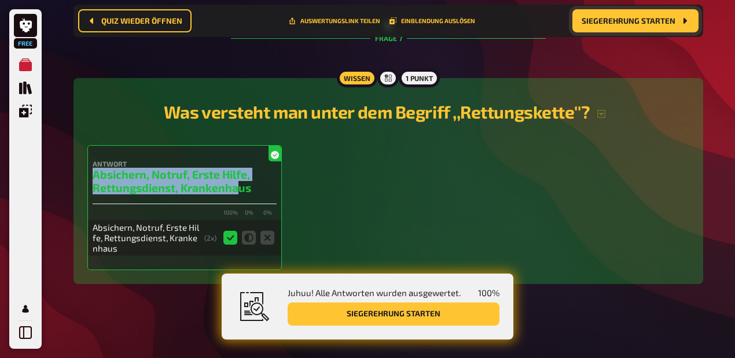
drag, startPoint x: 94, startPoint y: 134, endPoint x: 240, endPoint y: 162, distance: 149.1
click at [240, 168] on h3 "Absichern, Notruf, Erste Hilfe, Rettungsdienst, Krankenhaus" at bounding box center [185, 181] width 184 height 27
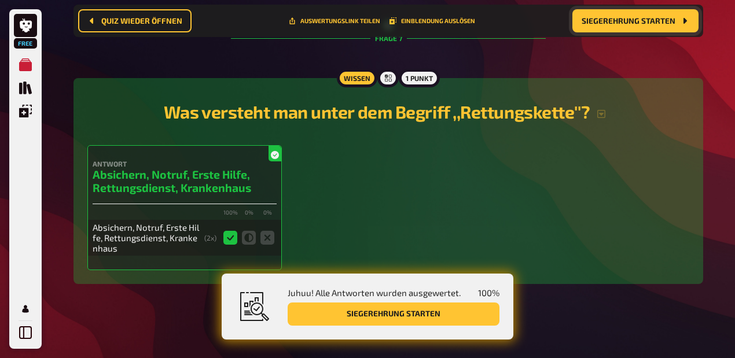
click at [303, 162] on div "Antwort Absichern, Notruf, Erste Hilfe, Rettungsdienst, Krankenhaus 100 % 0 % 0…" at bounding box center [388, 207] width 602 height 125
click at [613, 24] on span "Siegerehrung starten" at bounding box center [629, 21] width 94 height 8
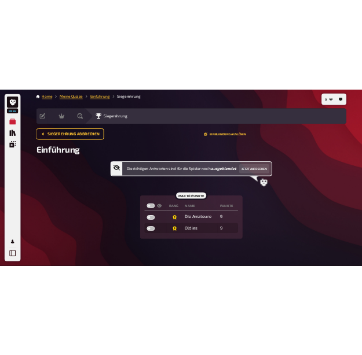
scroll to position [19, 0]
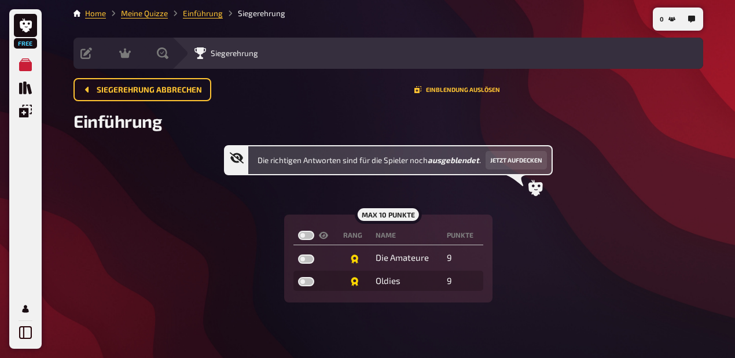
click at [307, 238] on label at bounding box center [306, 235] width 16 height 9
click at [298, 231] on input "checkbox" at bounding box center [298, 230] width 1 height 1
checkbox input "true"
